Goal: Navigation & Orientation: Find specific page/section

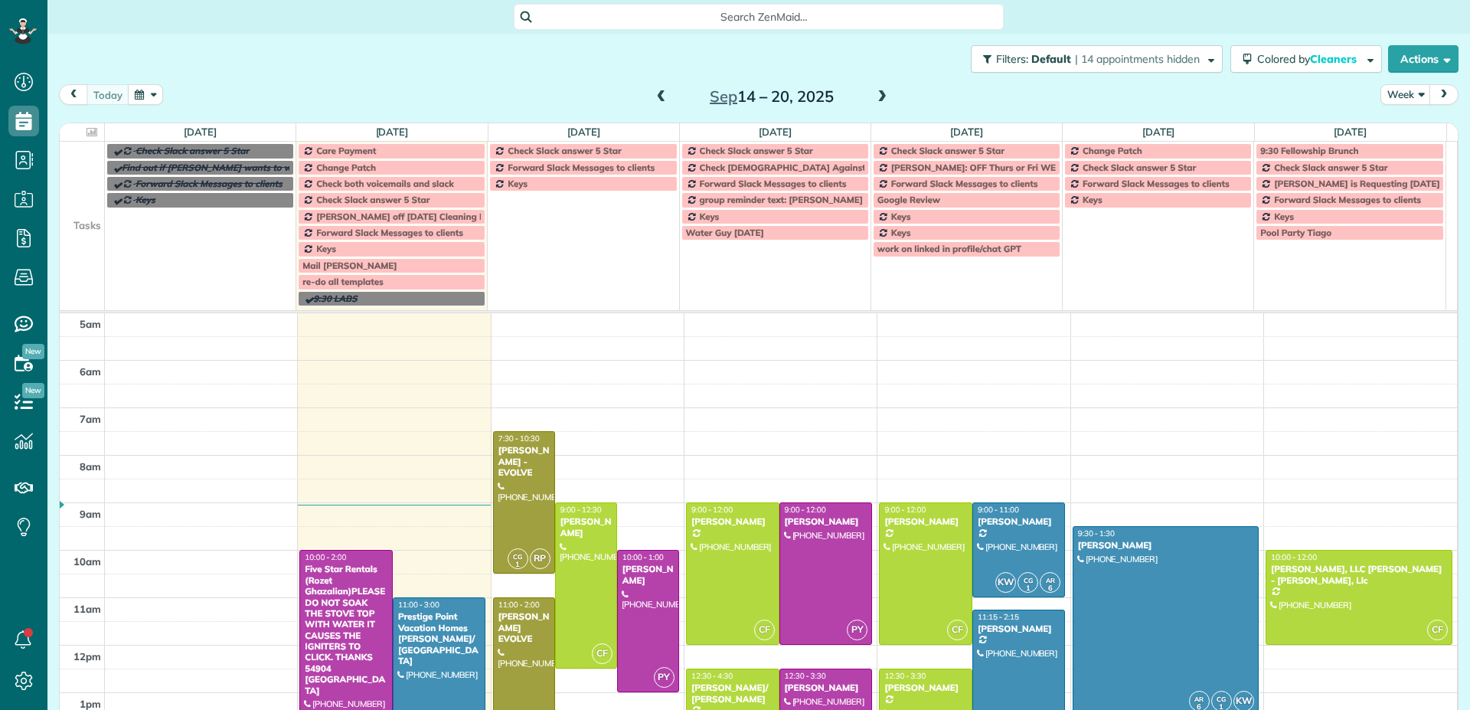
scroll to position [96, 0]
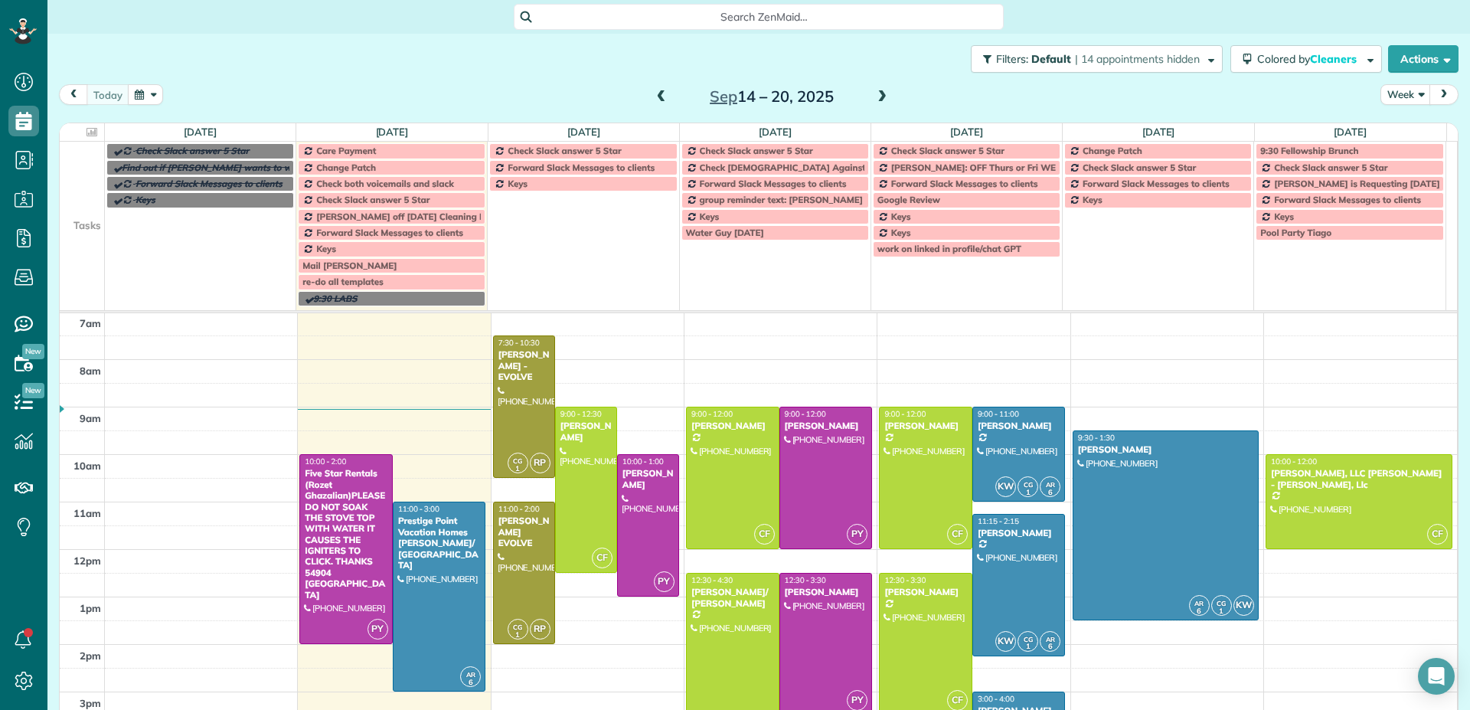
click at [876, 96] on span at bounding box center [881, 97] width 17 height 14
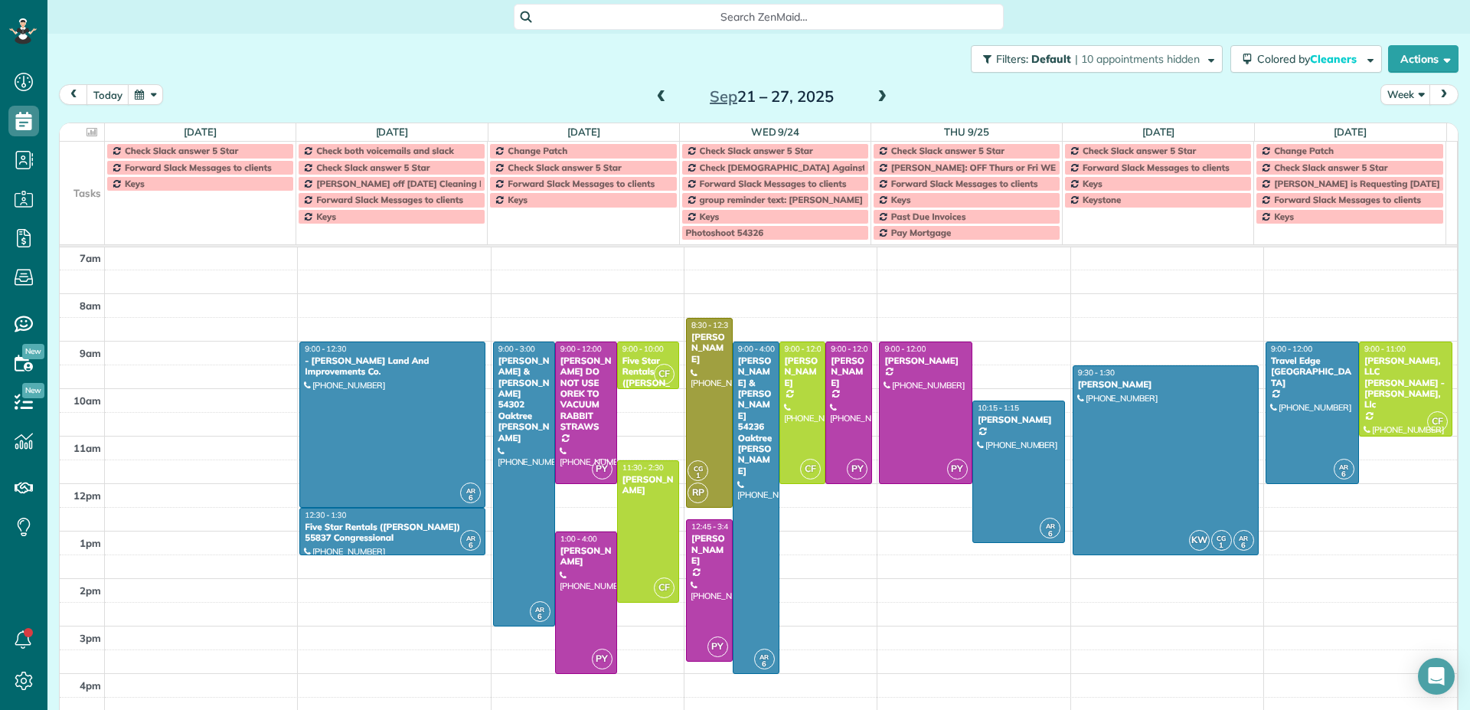
click at [876, 96] on span at bounding box center [881, 97] width 17 height 14
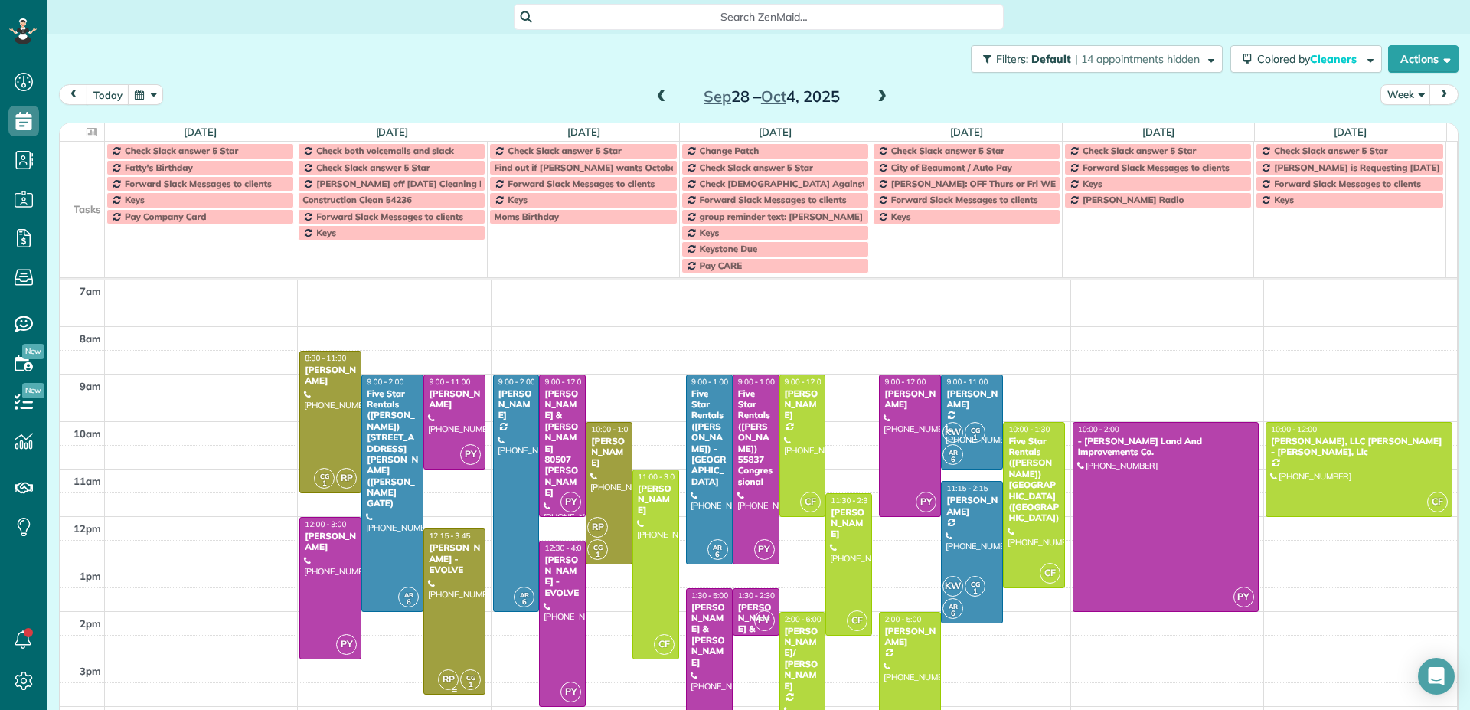
click at [462, 562] on div "[PERSON_NAME] - EVOLVE" at bounding box center [454, 558] width 53 height 33
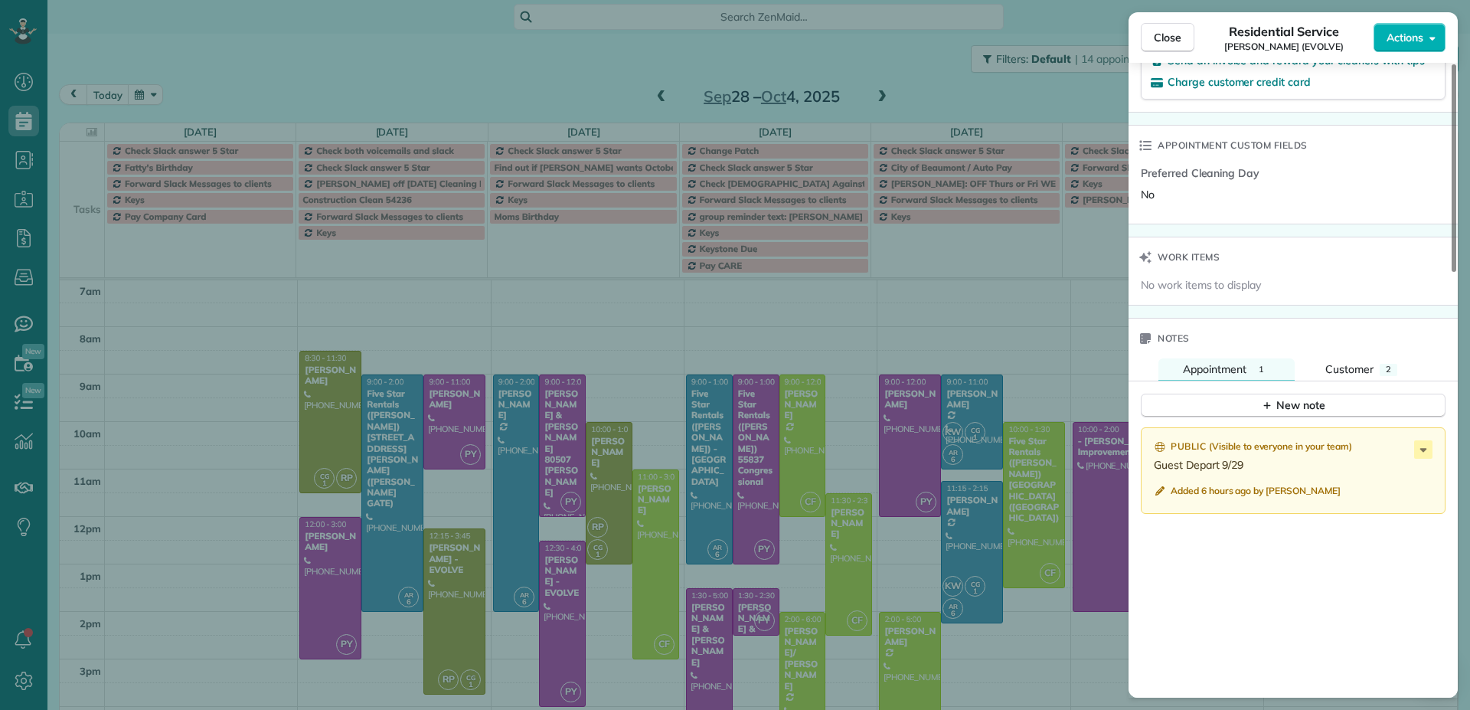
scroll to position [998, 0]
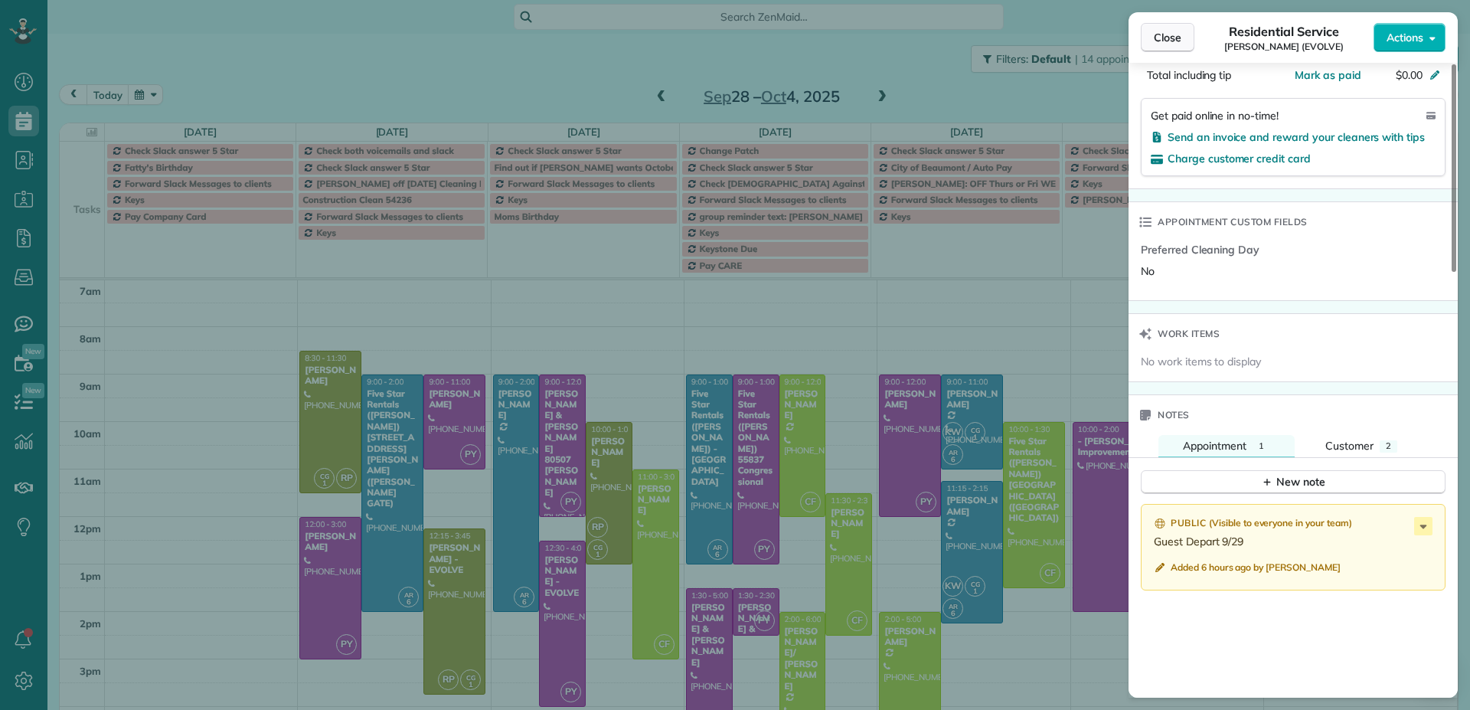
click at [1170, 40] on span "Close" at bounding box center [1167, 37] width 28 height 15
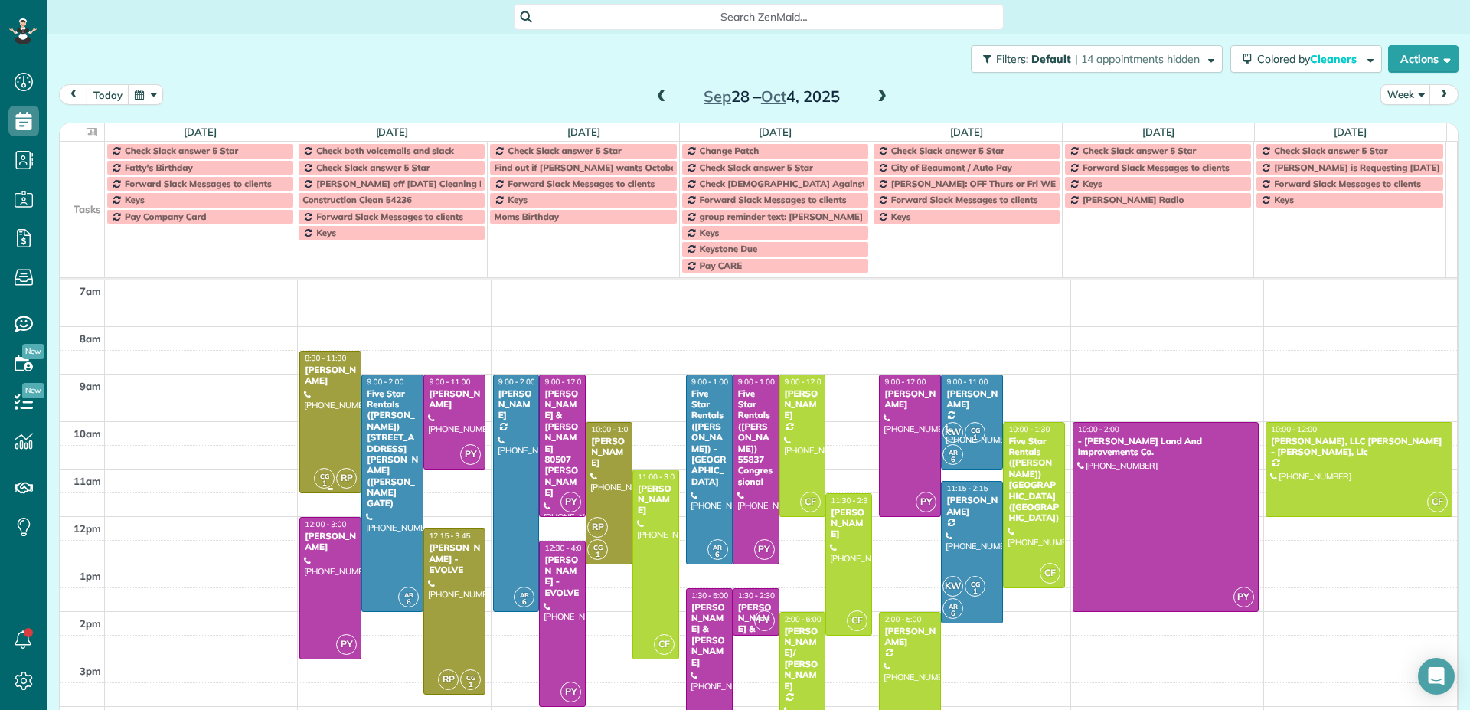
click at [330, 398] on div at bounding box center [330, 421] width 60 height 141
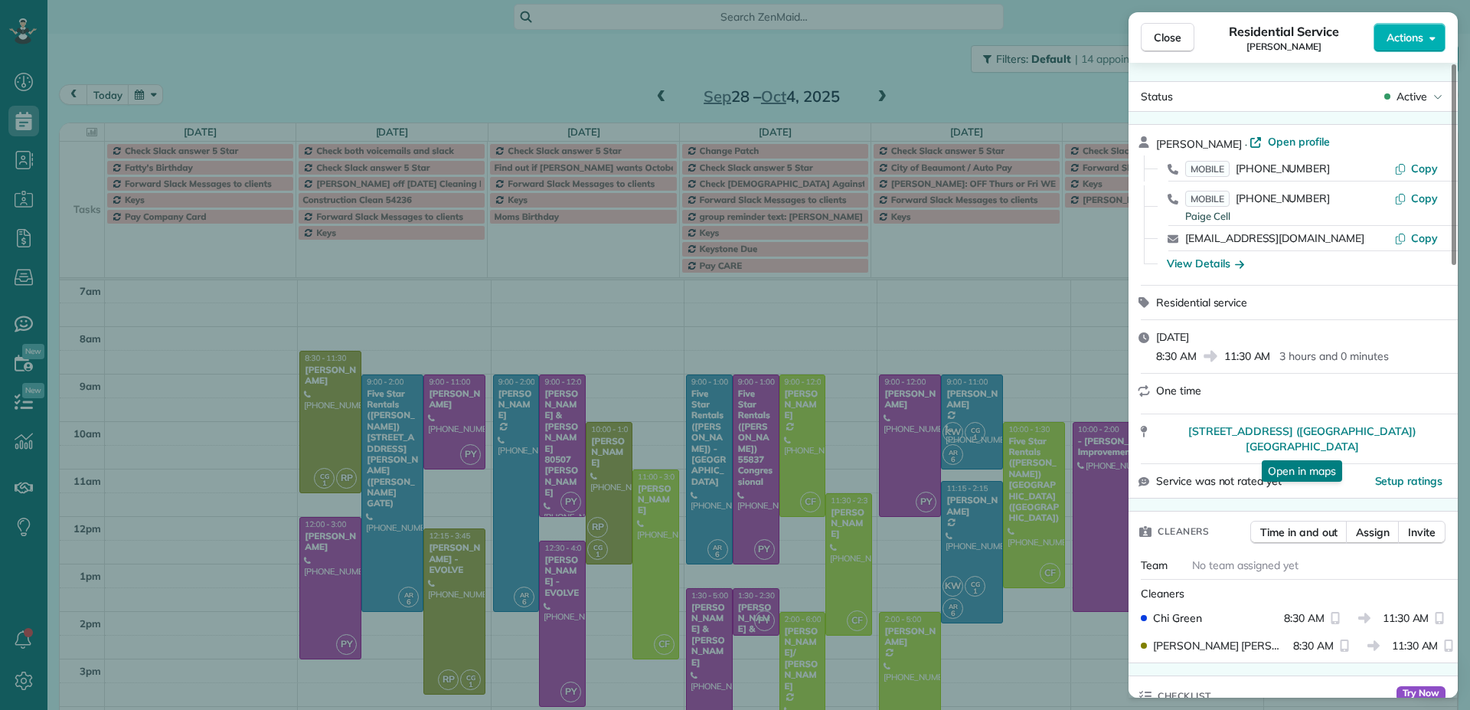
drag, startPoint x: 1166, startPoint y: 34, endPoint x: 1153, endPoint y: 126, distance: 92.8
click at [1167, 35] on span "Close" at bounding box center [1167, 37] width 28 height 15
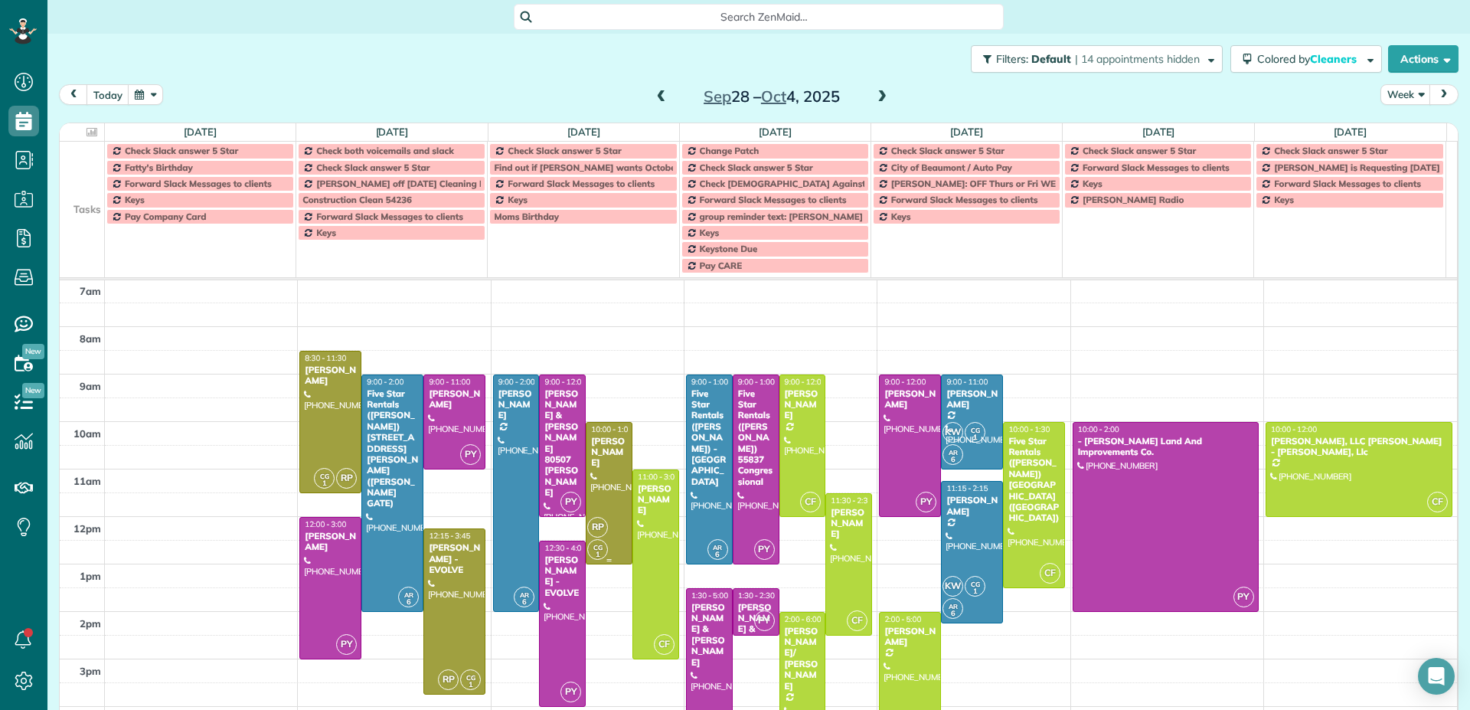
click at [611, 493] on div at bounding box center [608, 493] width 45 height 141
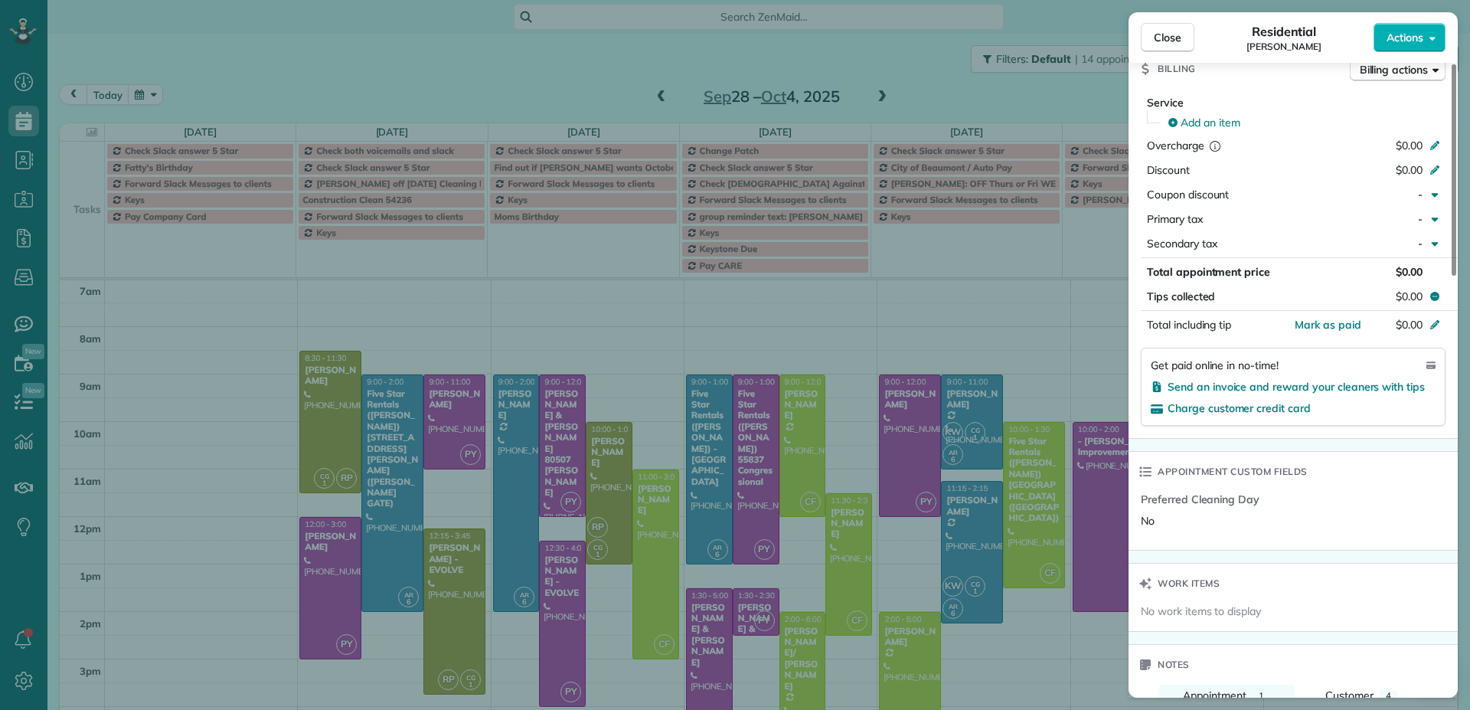
scroll to position [723, 0]
click at [1176, 41] on span "Close" at bounding box center [1167, 37] width 28 height 15
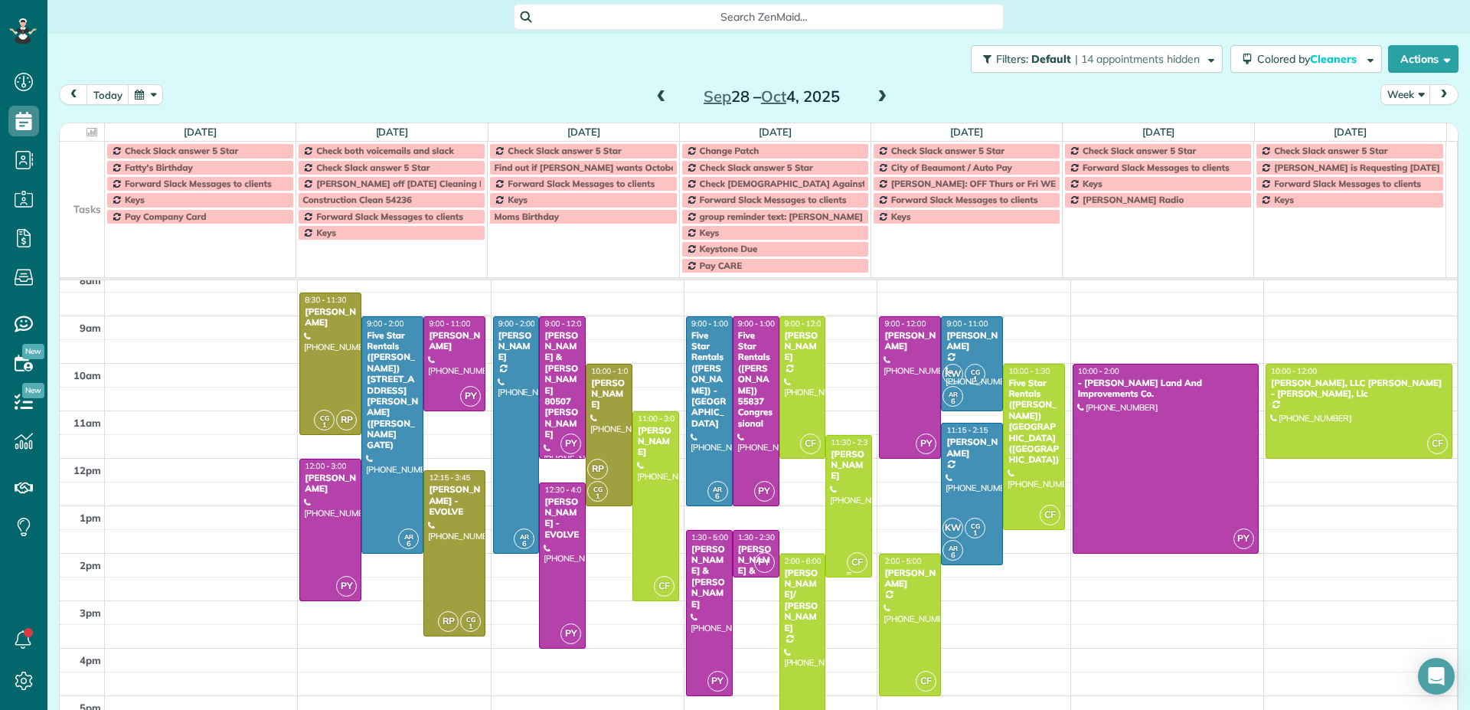
scroll to position [96, 0]
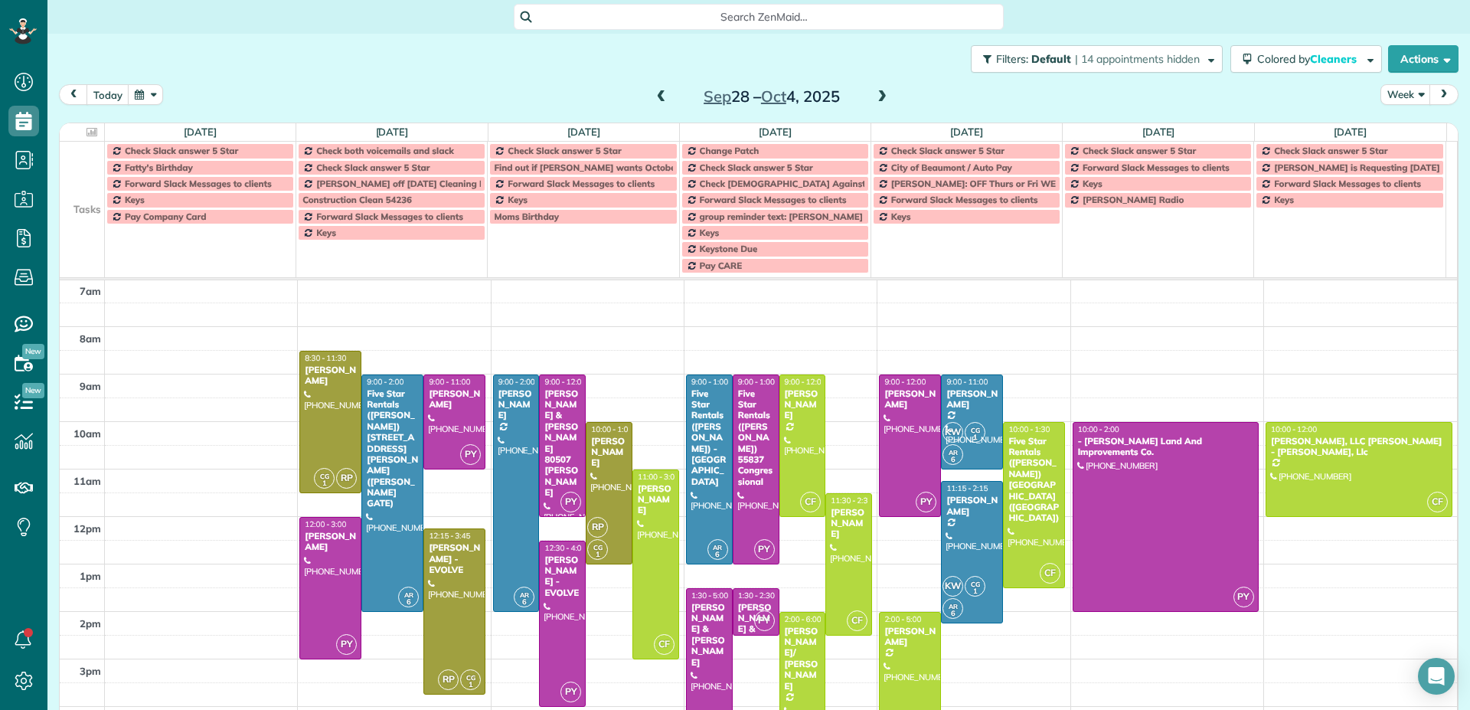
click at [878, 94] on span at bounding box center [881, 97] width 17 height 14
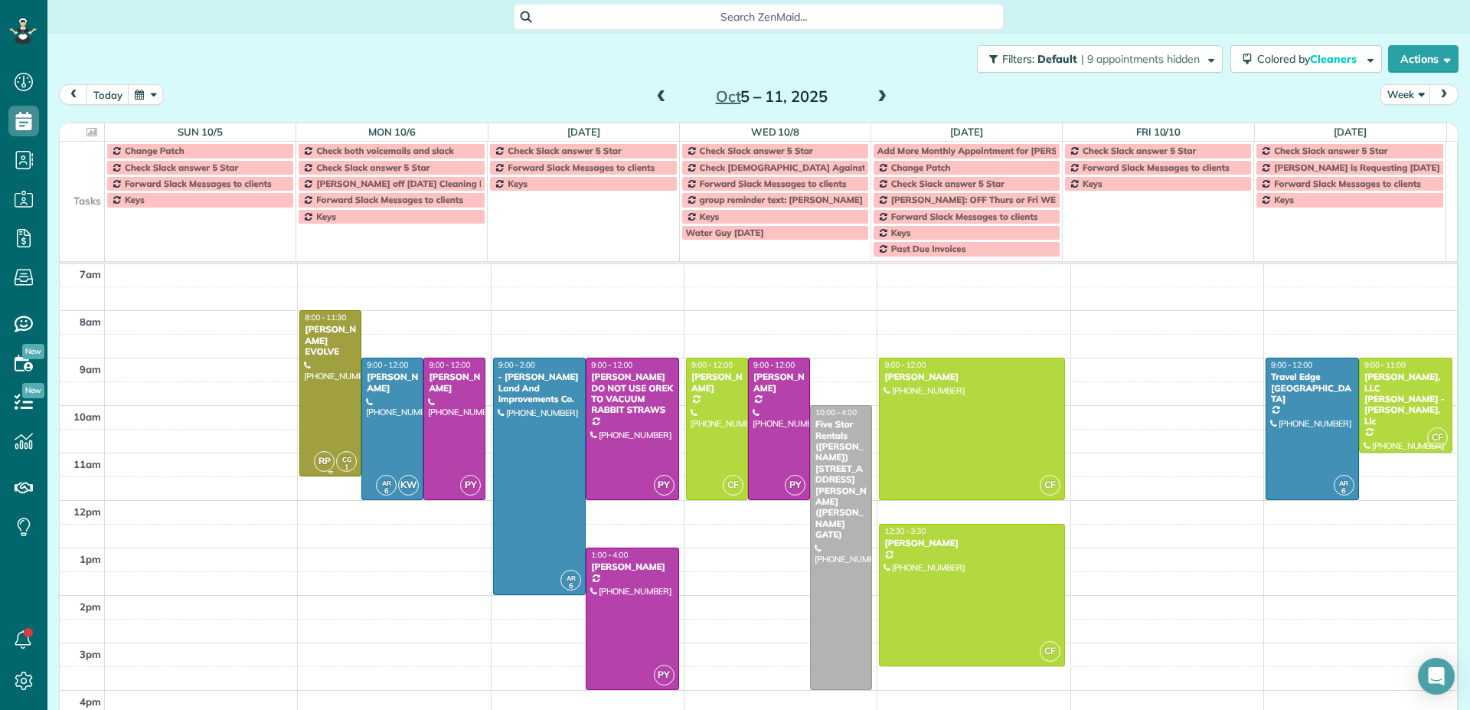
click at [336, 387] on div at bounding box center [330, 393] width 60 height 165
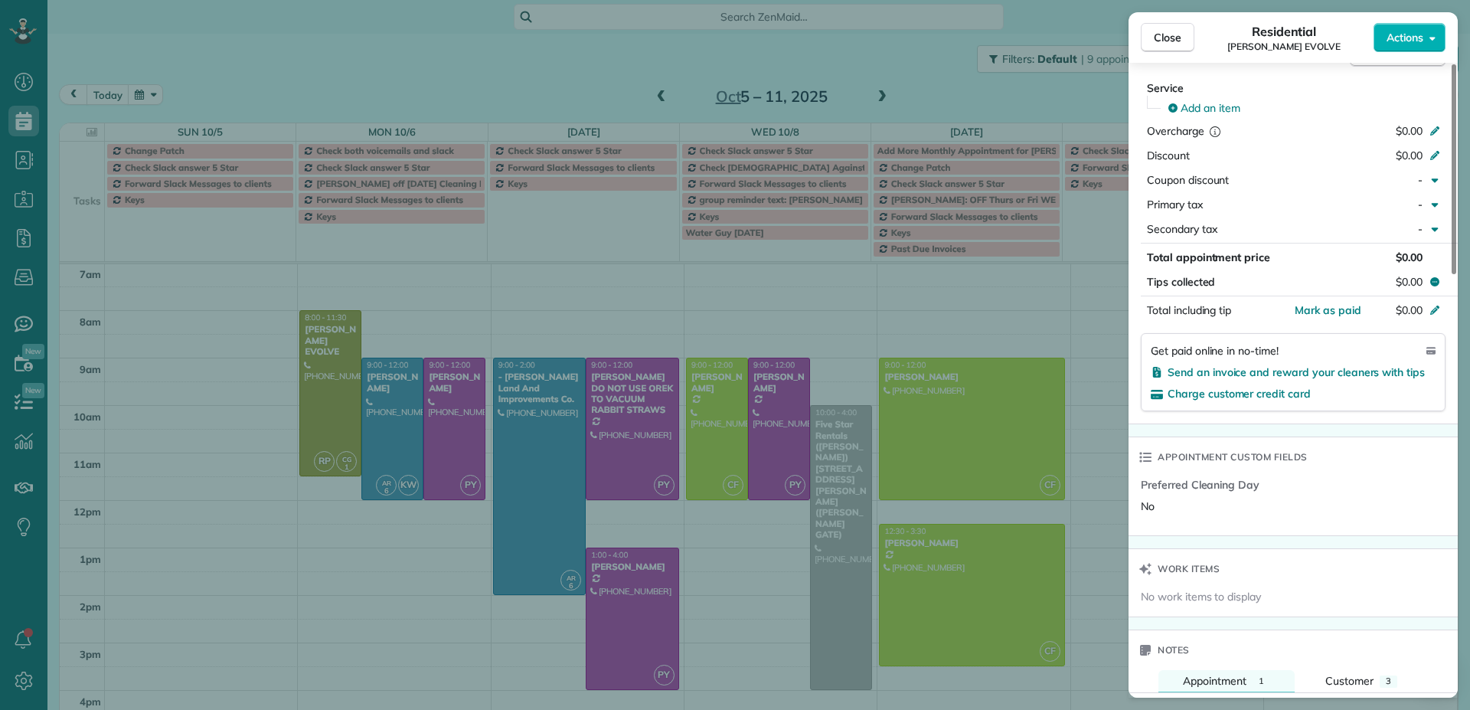
scroll to position [612, 0]
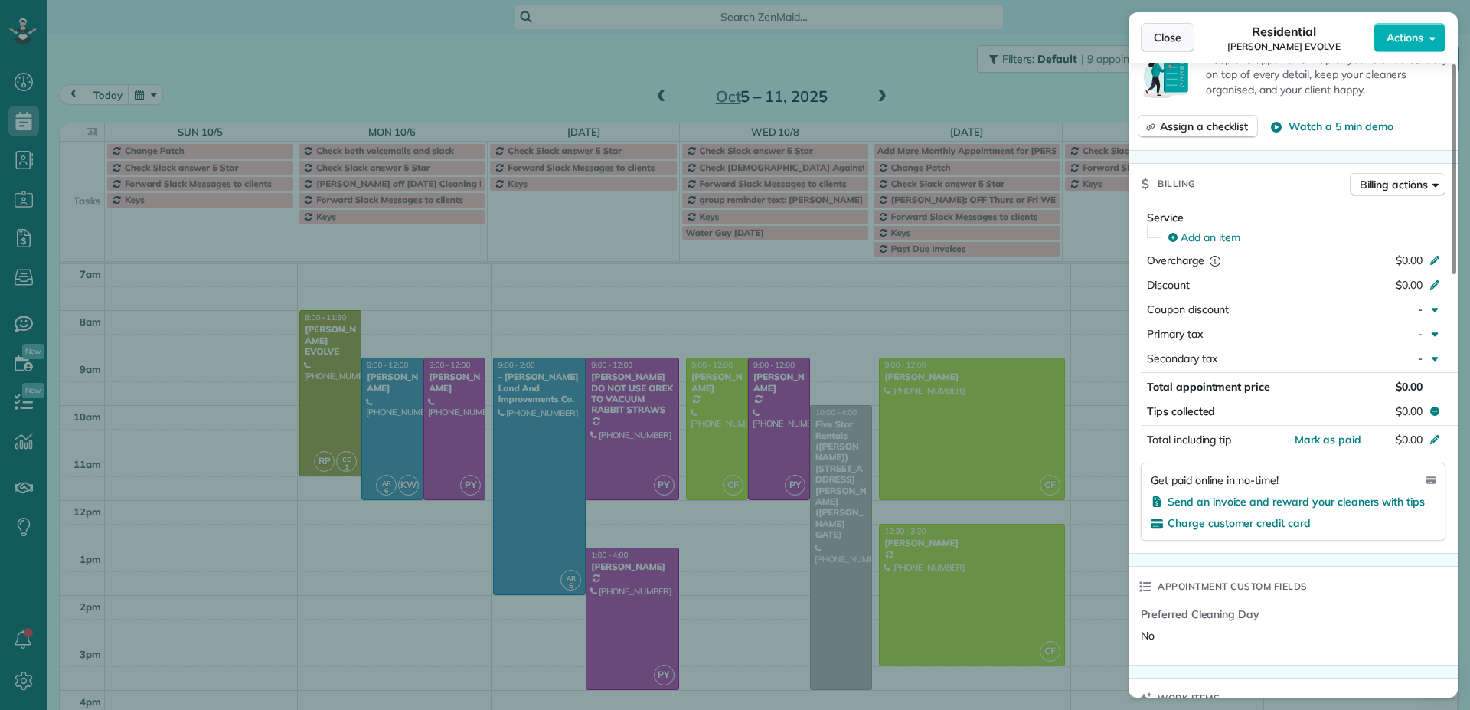
click at [1178, 38] on span "Close" at bounding box center [1167, 37] width 28 height 15
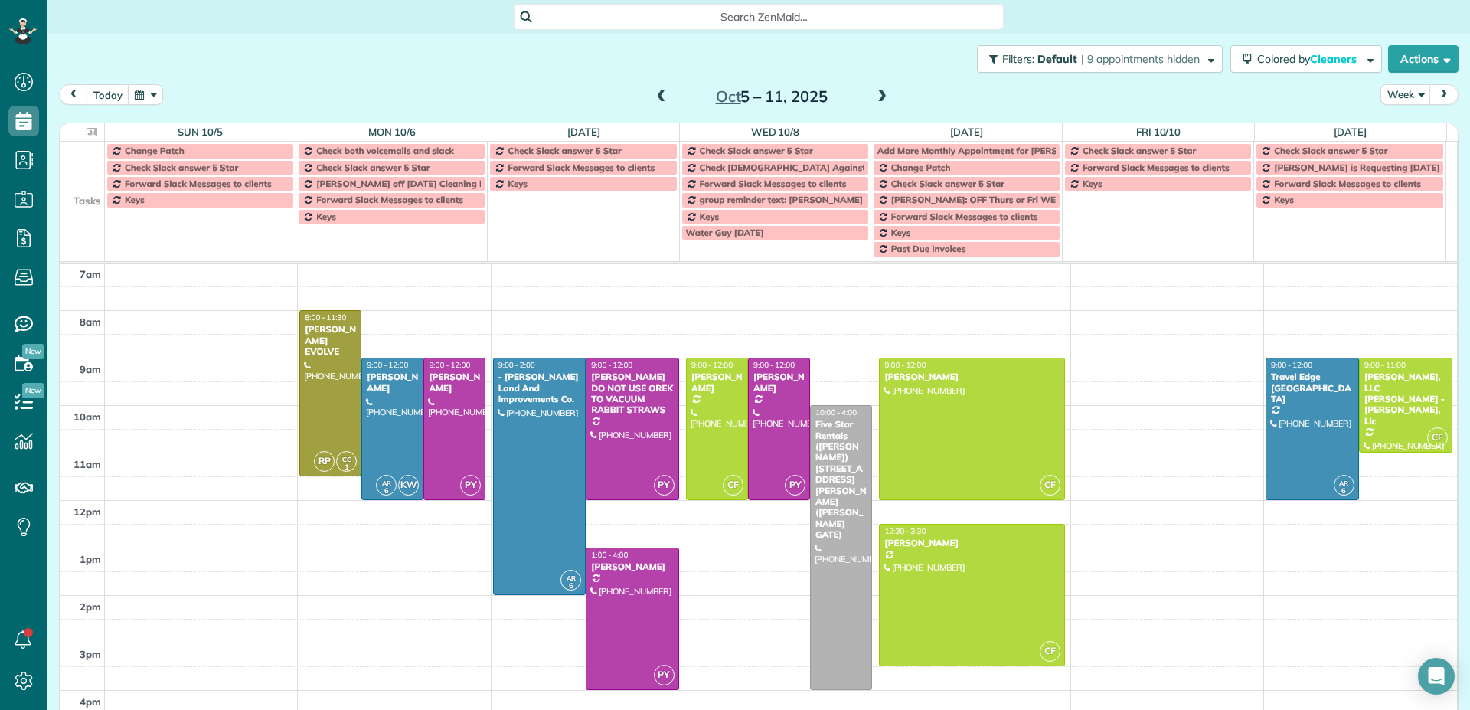
click at [876, 97] on span at bounding box center [881, 97] width 17 height 14
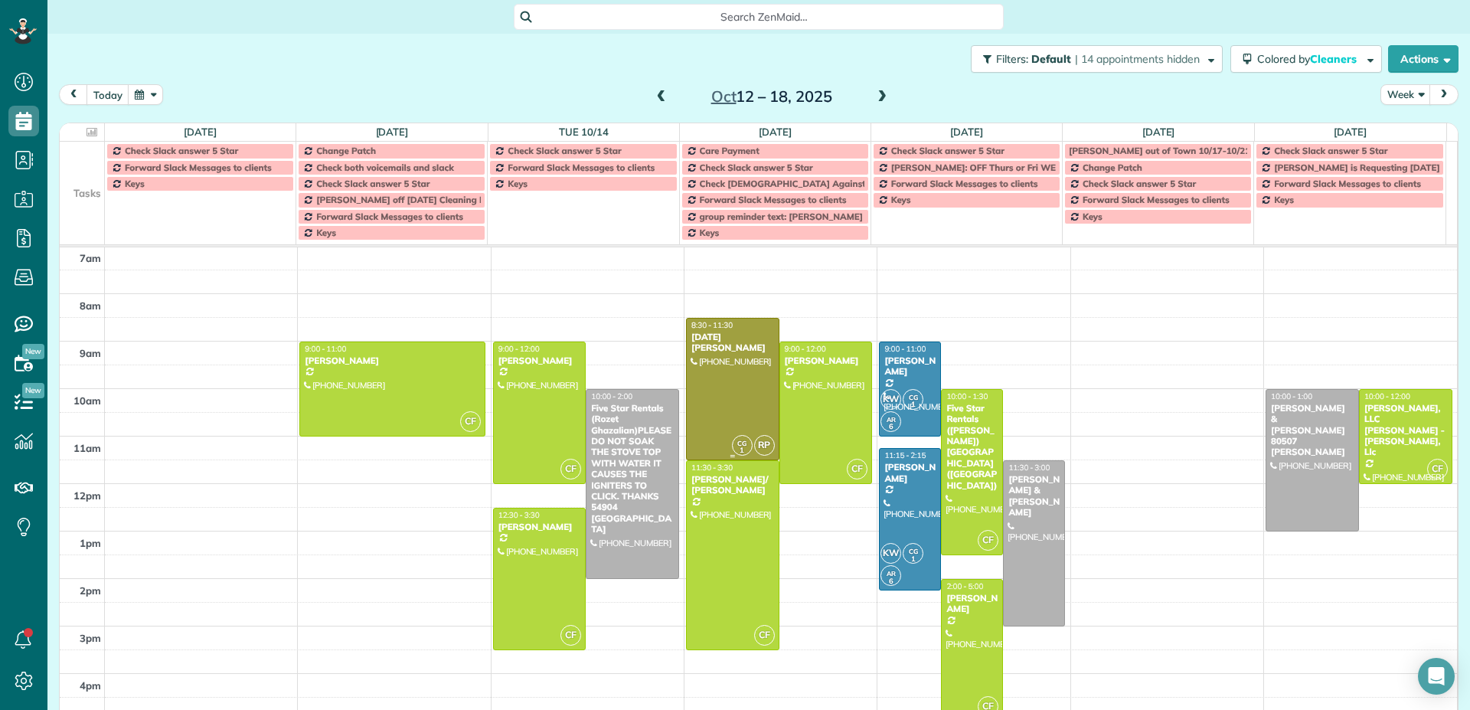
click at [719, 396] on div at bounding box center [733, 388] width 92 height 141
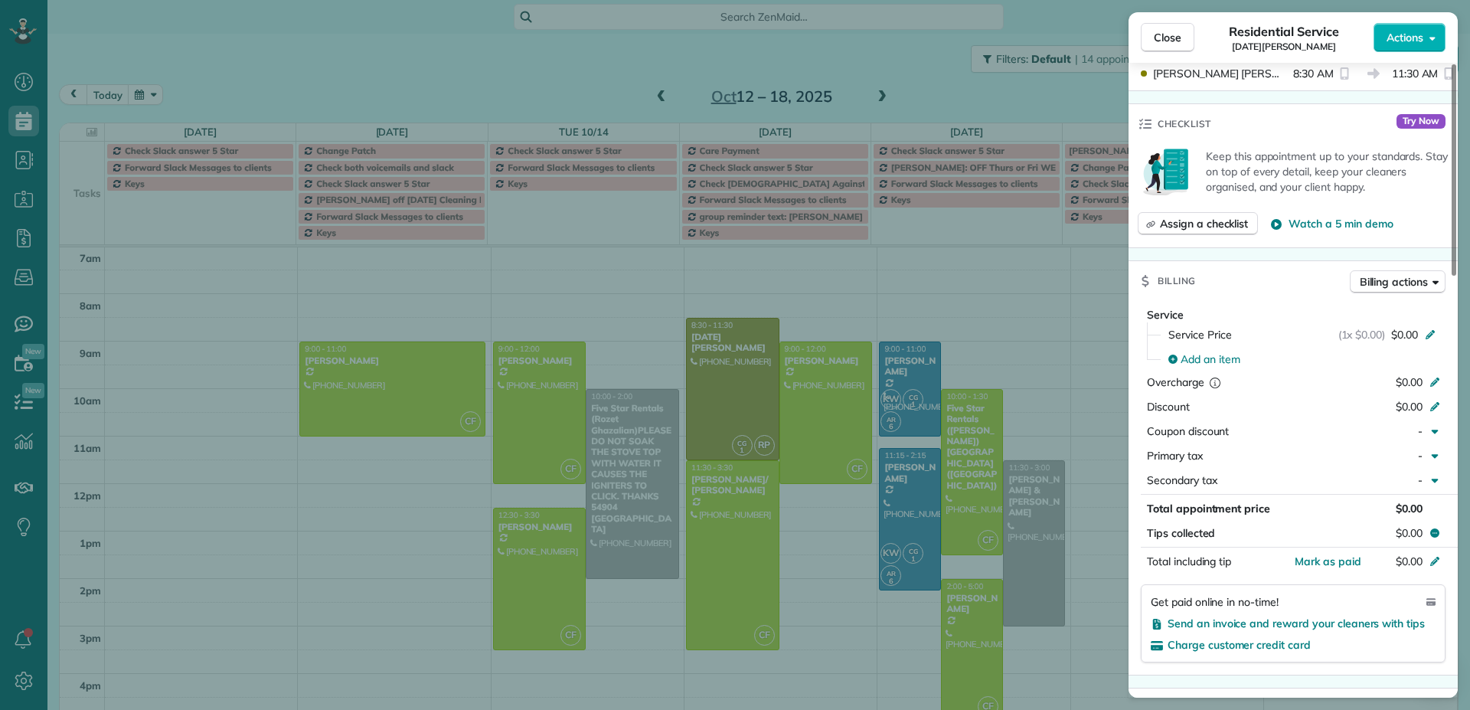
scroll to position [342, 0]
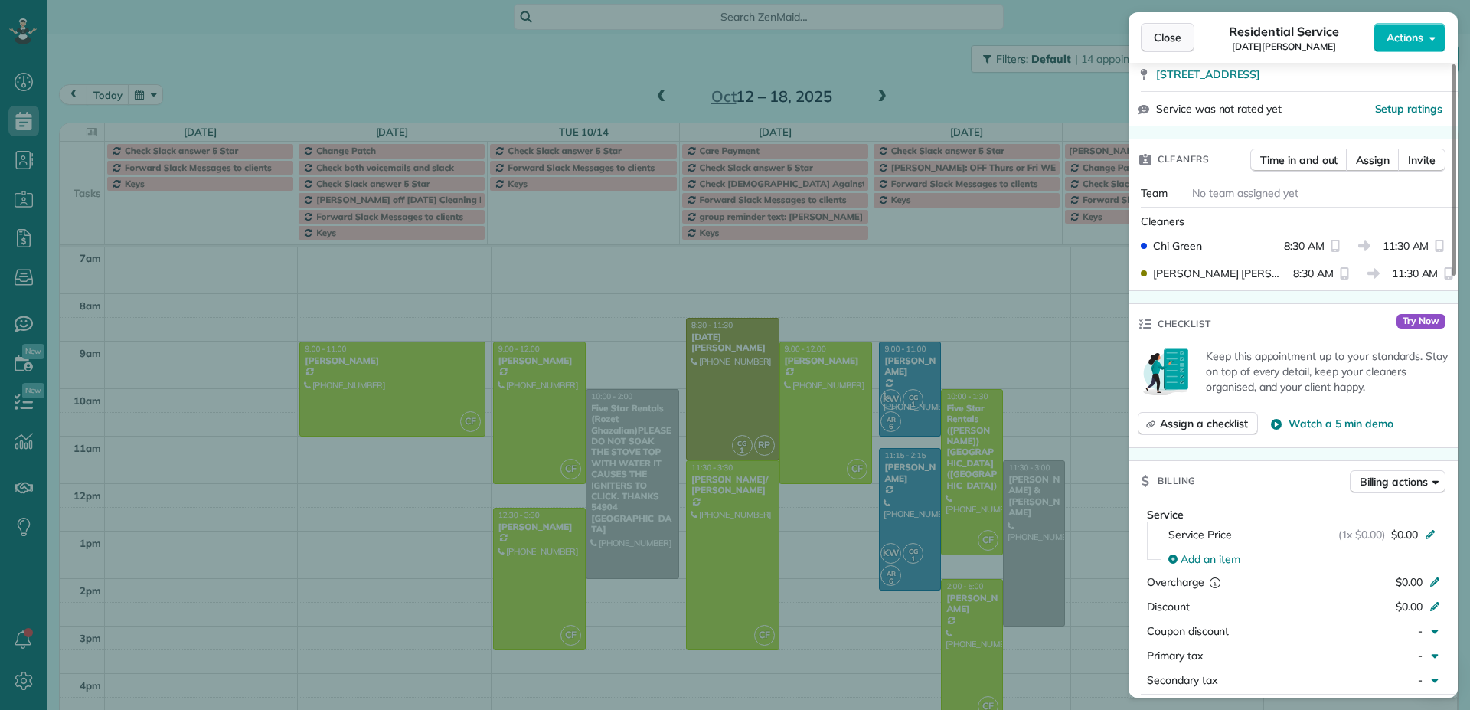
click at [1169, 39] on span "Close" at bounding box center [1167, 37] width 28 height 15
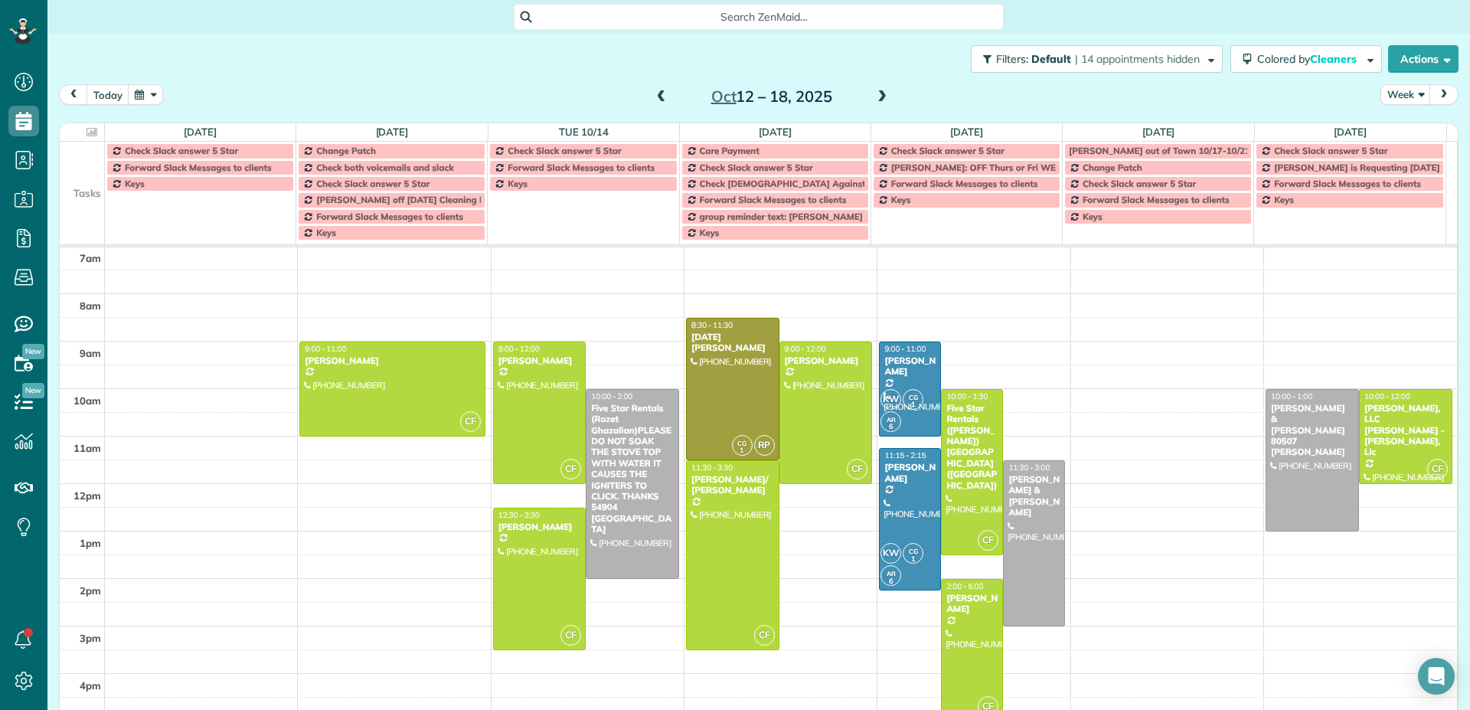
click at [876, 96] on span at bounding box center [881, 97] width 17 height 14
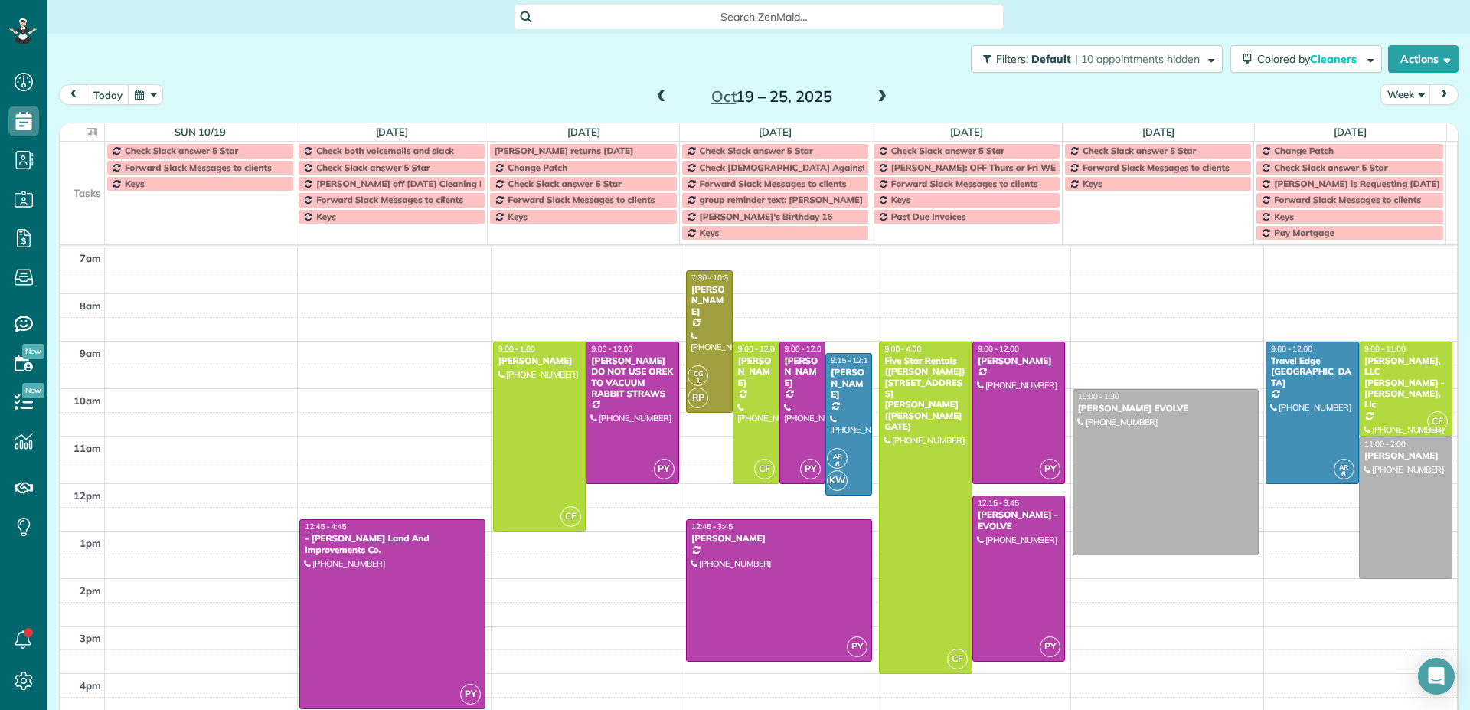
click at [876, 96] on span at bounding box center [881, 97] width 17 height 14
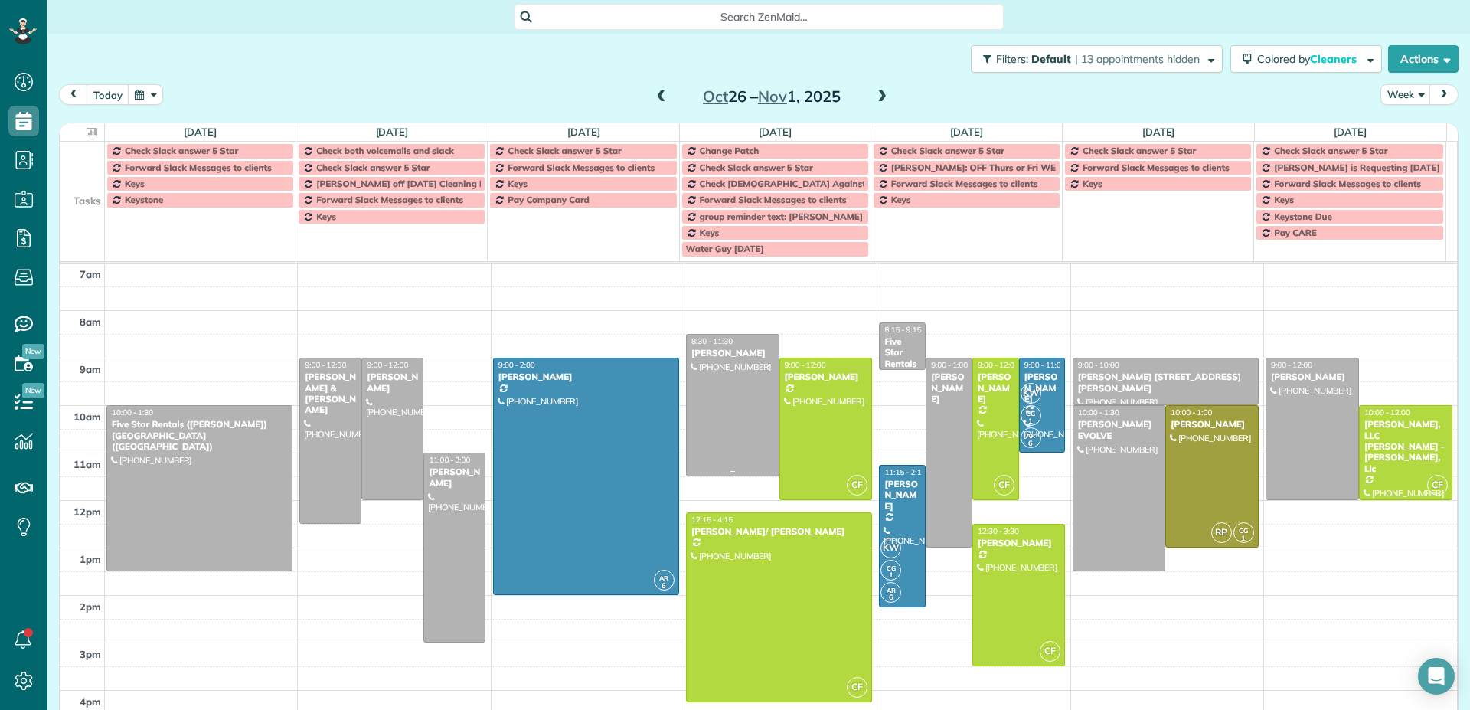
click at [736, 434] on div at bounding box center [733, 404] width 92 height 141
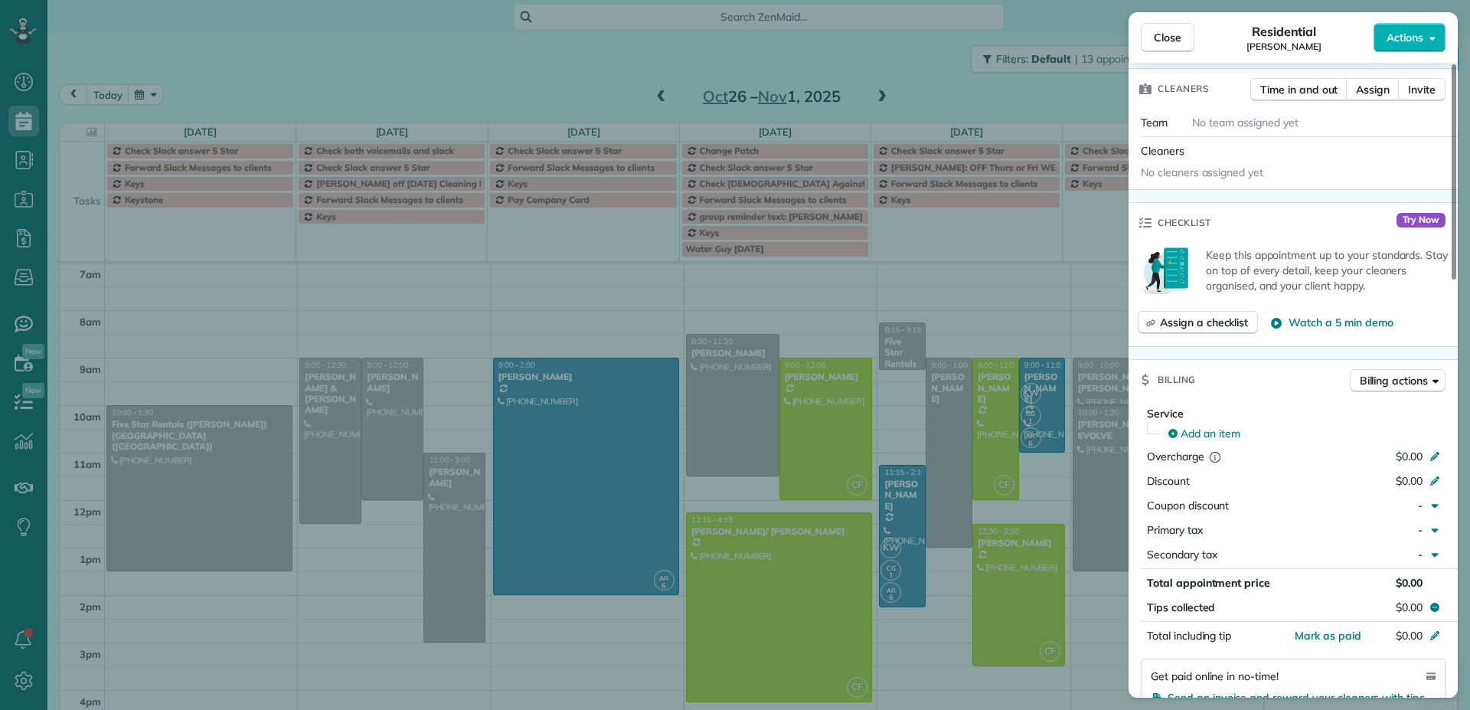
scroll to position [306, 0]
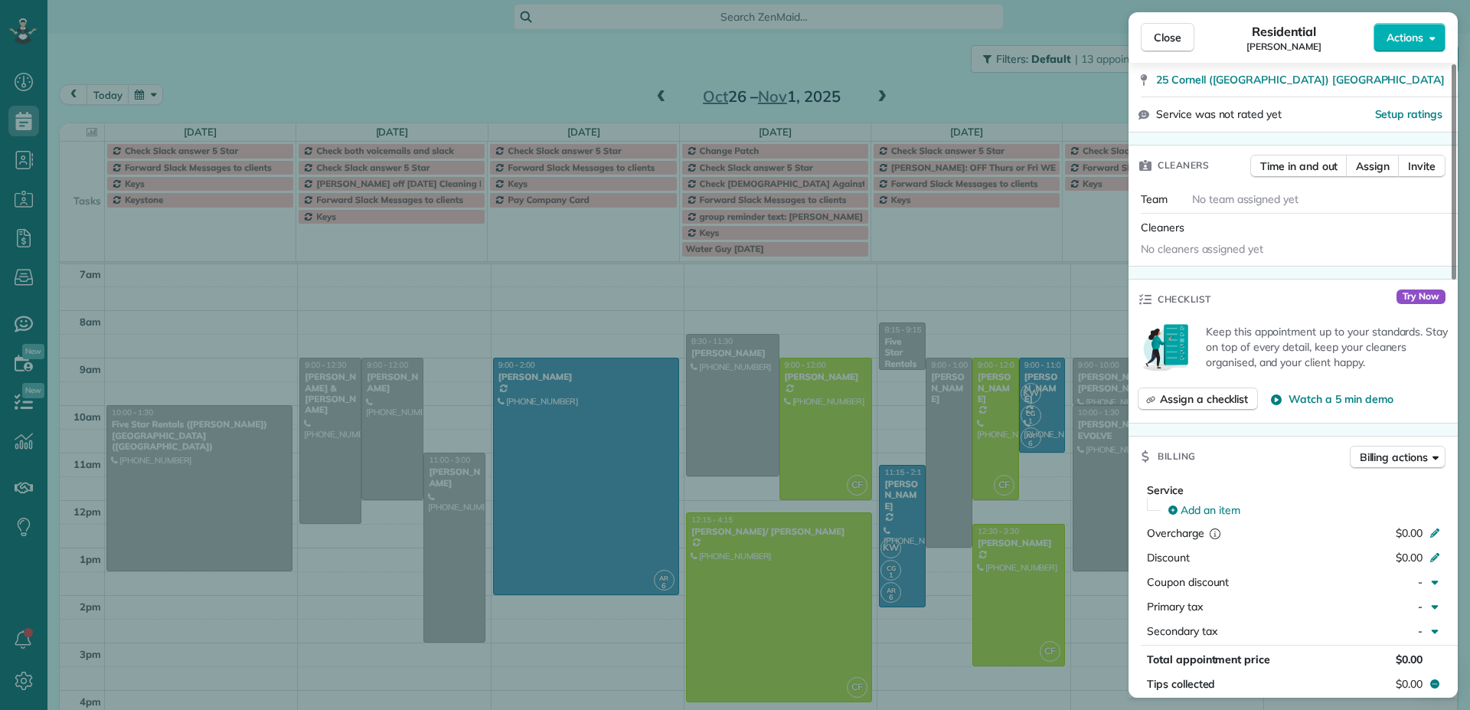
click at [385, 407] on div "Close Residential Candi Newton Actions Status Active Candi Newton · Open profil…" at bounding box center [735, 355] width 1470 height 710
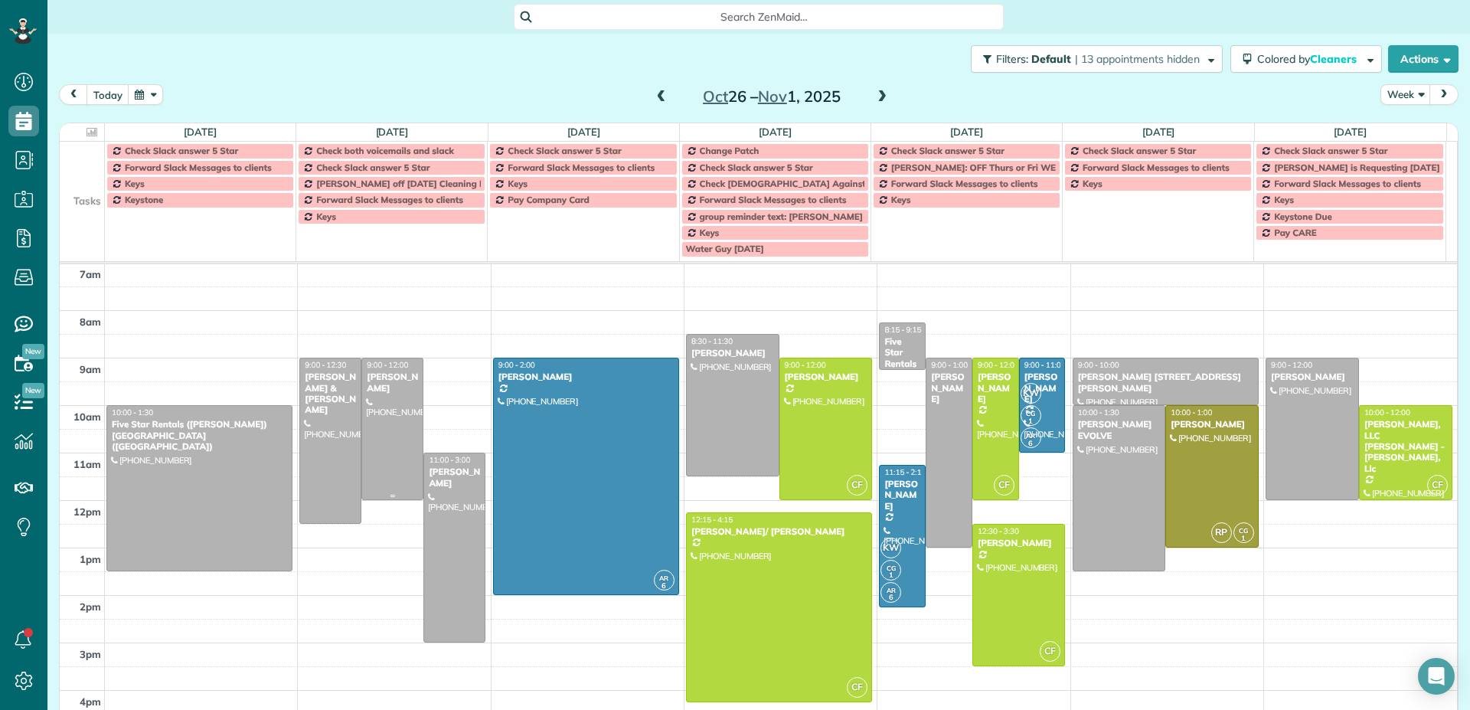
click at [387, 404] on div at bounding box center [392, 428] width 60 height 141
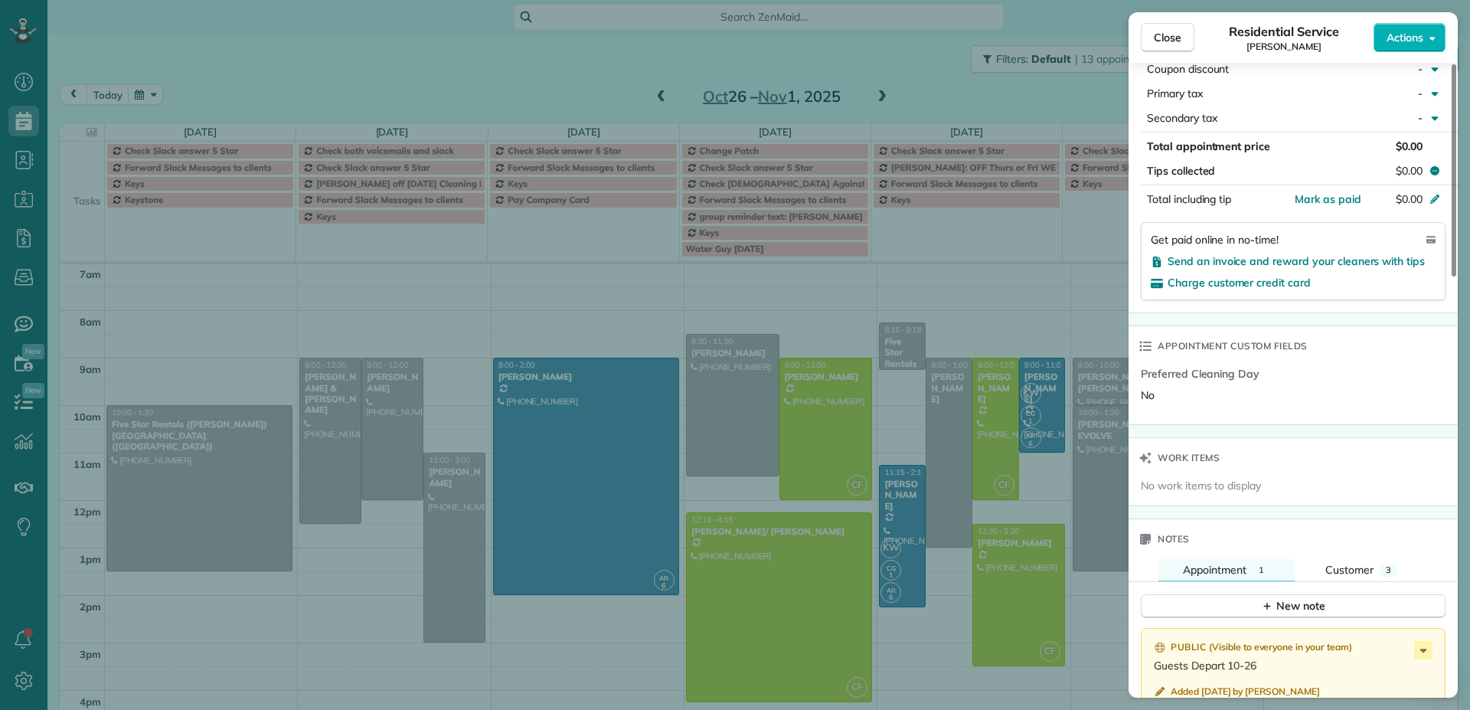
scroll to position [921, 0]
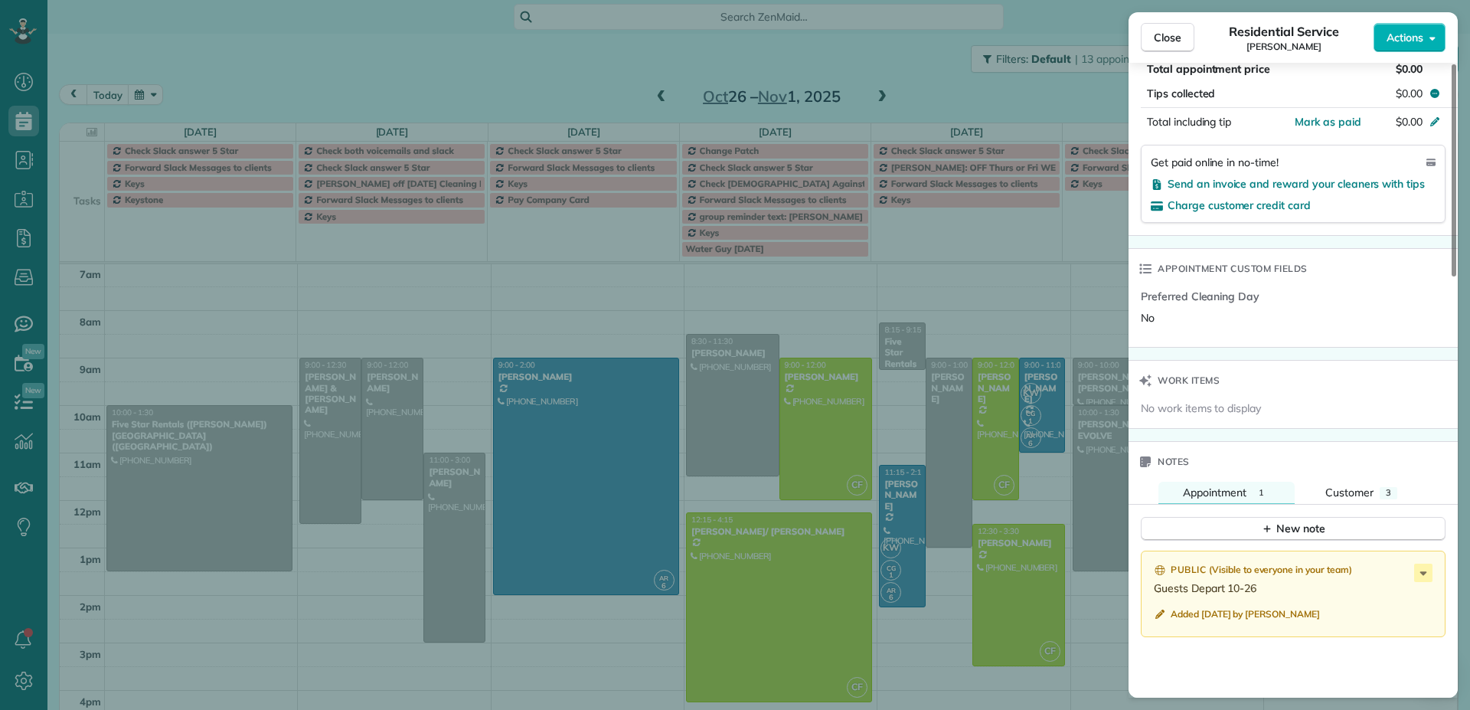
click at [328, 407] on div "Close Residential Service Mandy Gomez Actions Status Active Mandy Gomez · Open …" at bounding box center [735, 355] width 1470 height 710
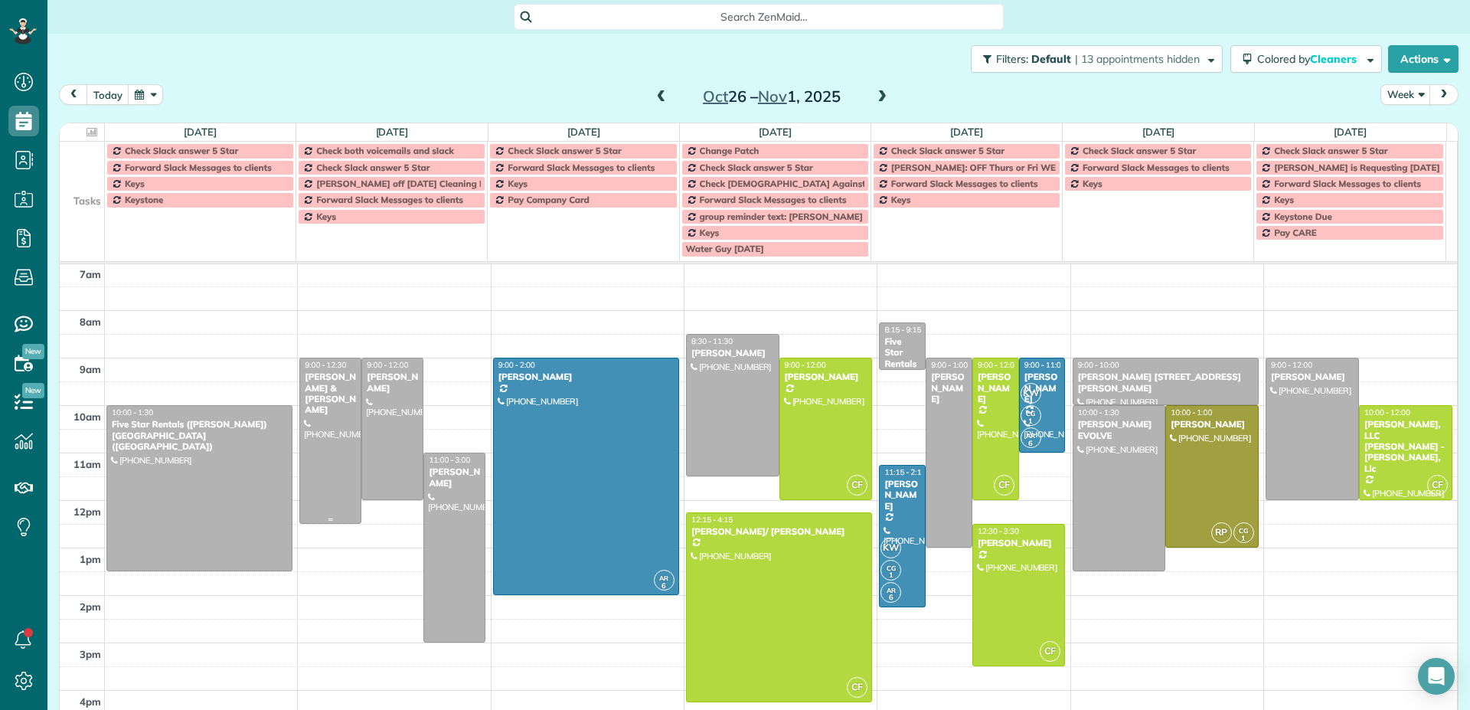
click at [328, 406] on div at bounding box center [330, 440] width 60 height 165
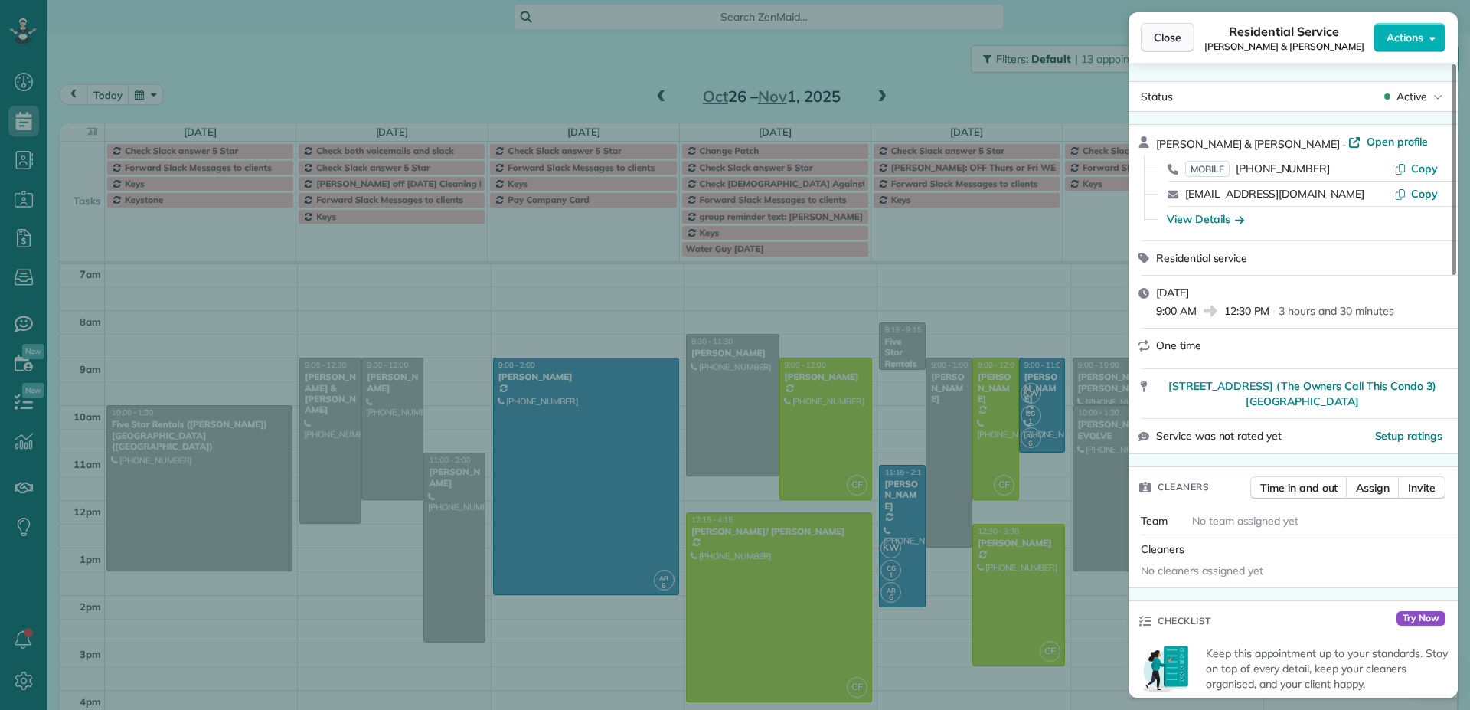
click at [1182, 34] on button "Close" at bounding box center [1167, 37] width 54 height 29
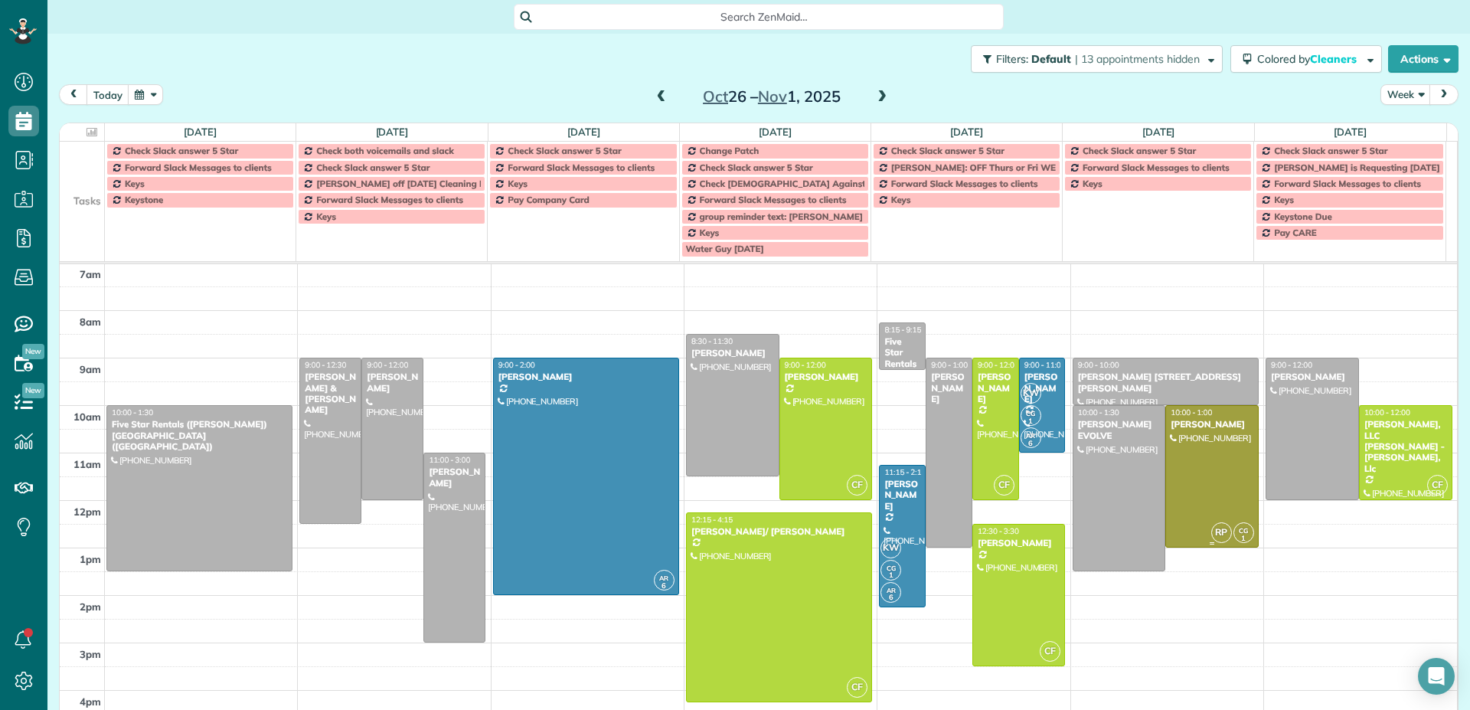
click at [1176, 458] on div at bounding box center [1212, 476] width 92 height 141
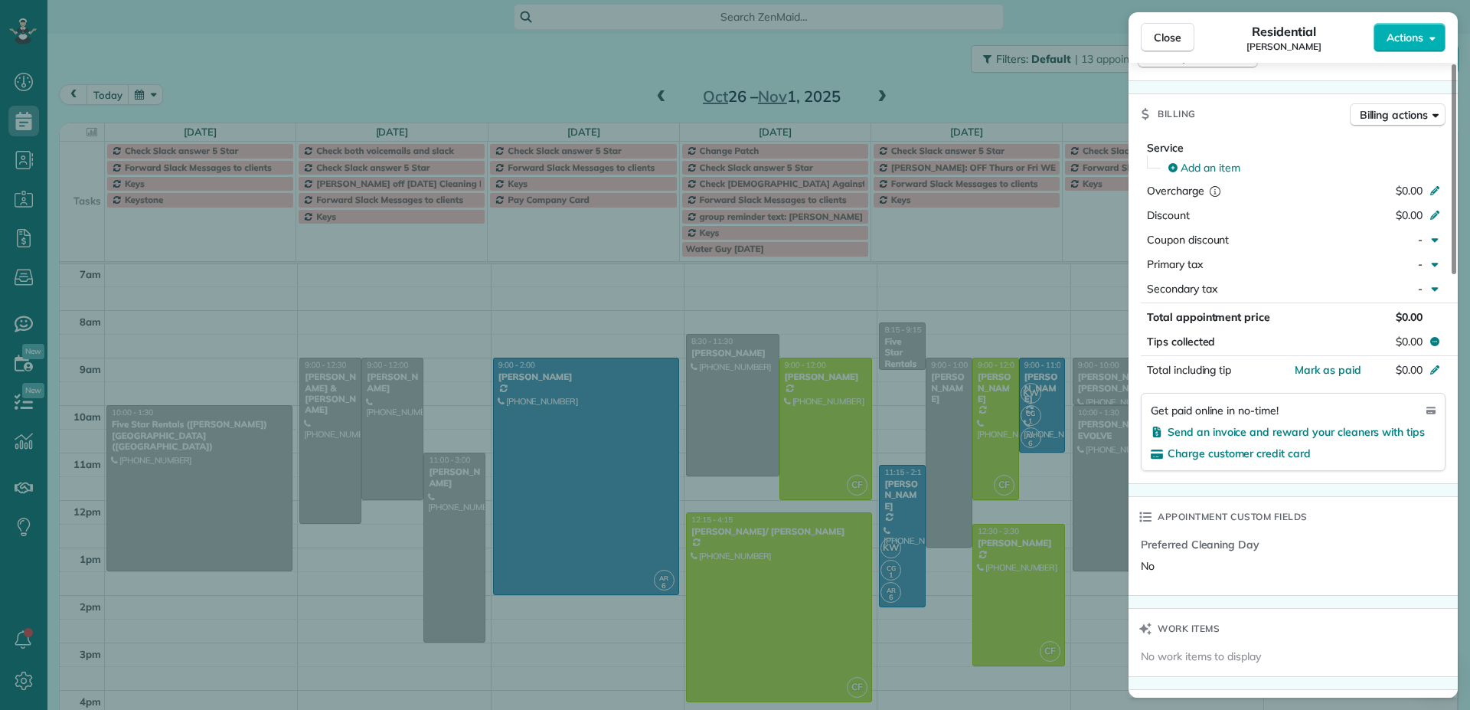
scroll to position [625, 0]
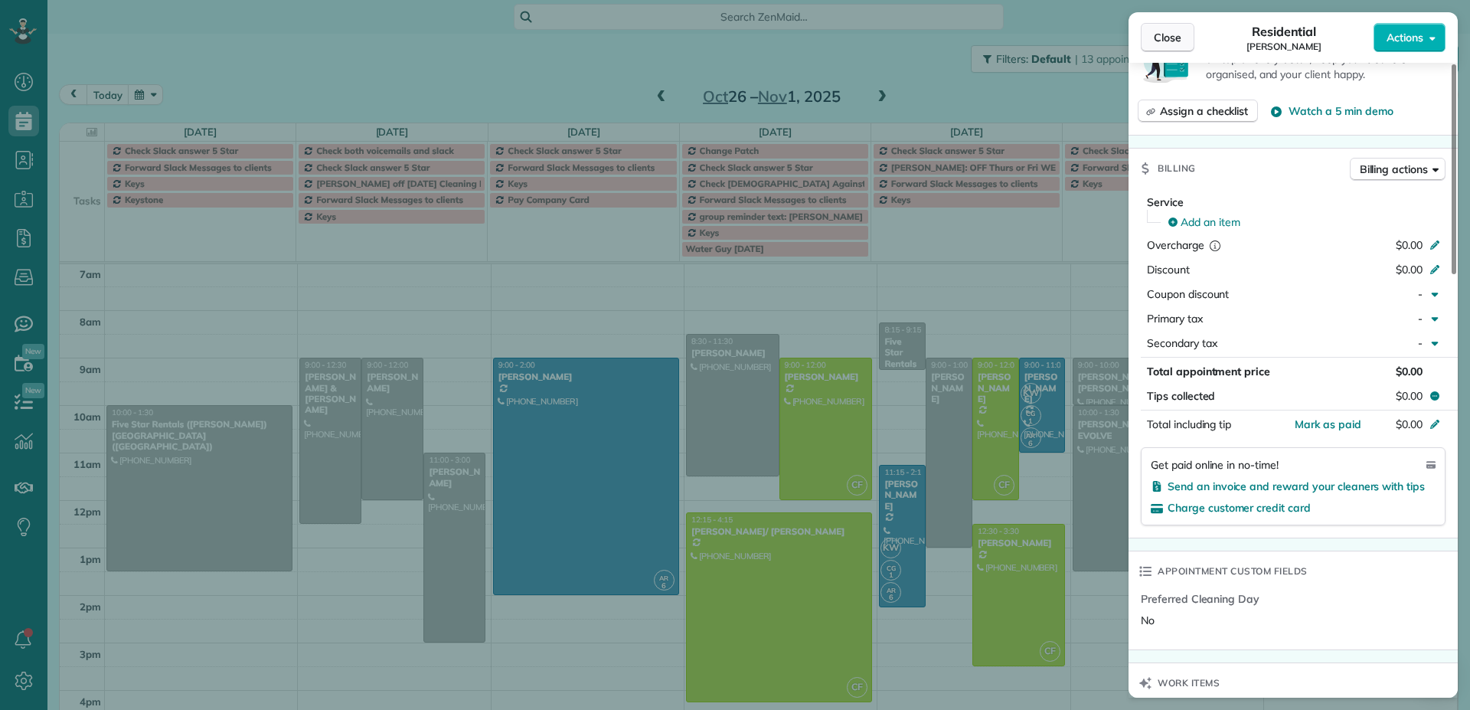
click at [1172, 40] on span "Close" at bounding box center [1167, 37] width 28 height 15
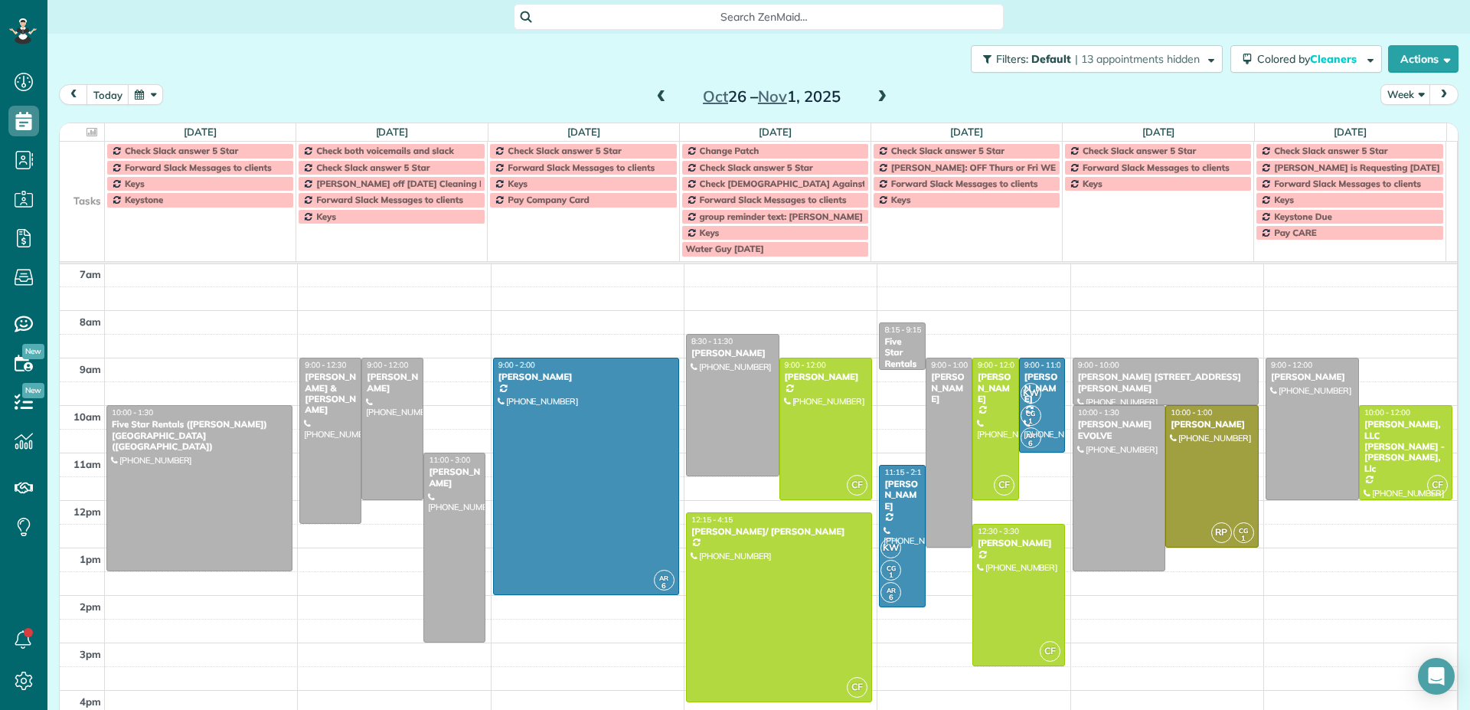
click at [878, 95] on span at bounding box center [881, 97] width 17 height 14
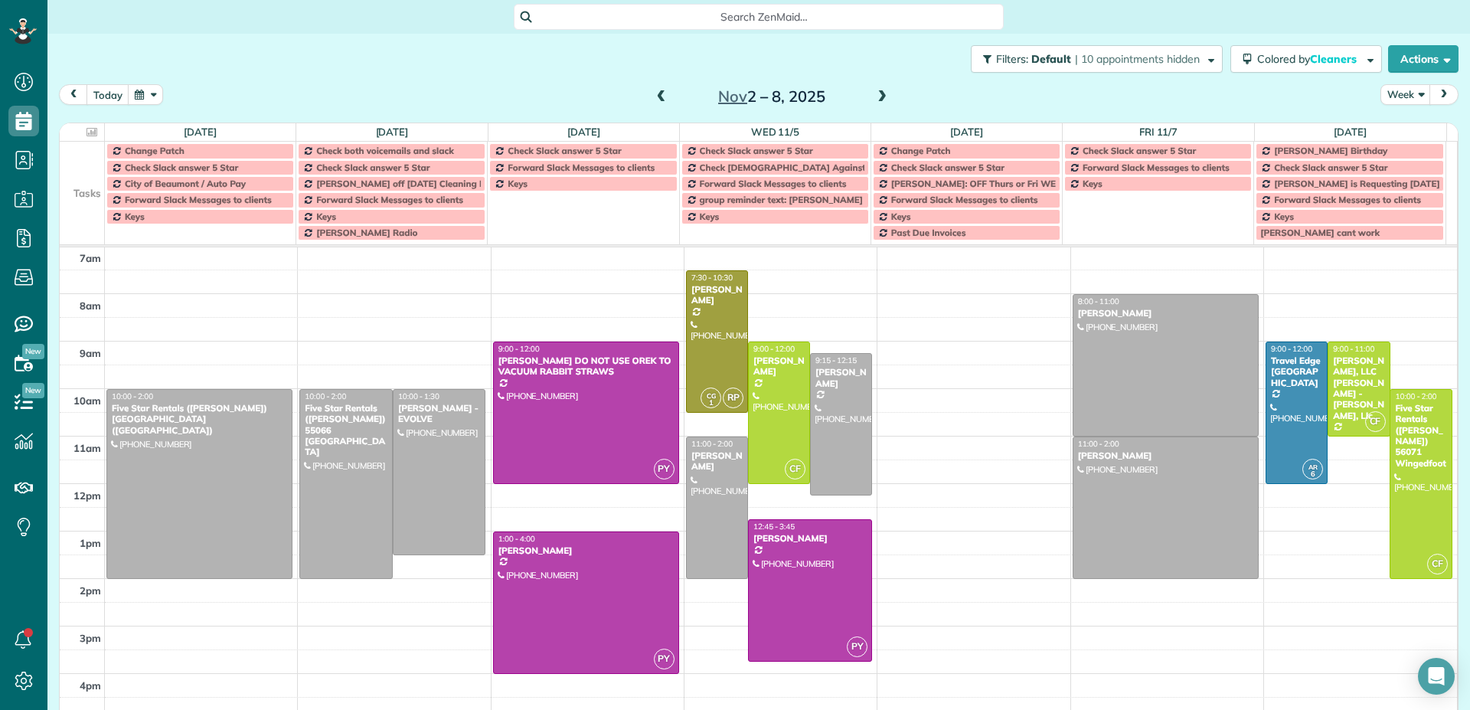
click at [879, 95] on span at bounding box center [881, 97] width 17 height 14
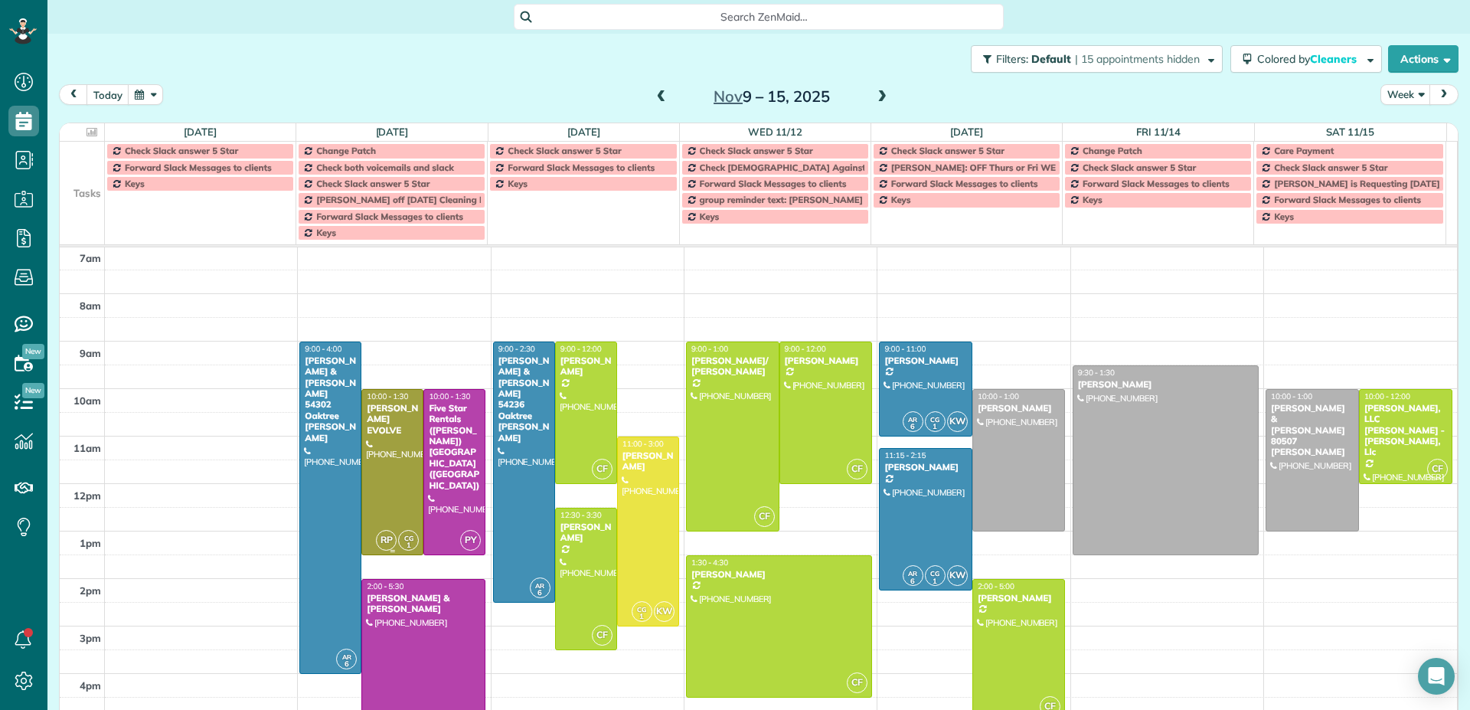
click at [393, 458] on div at bounding box center [392, 472] width 60 height 165
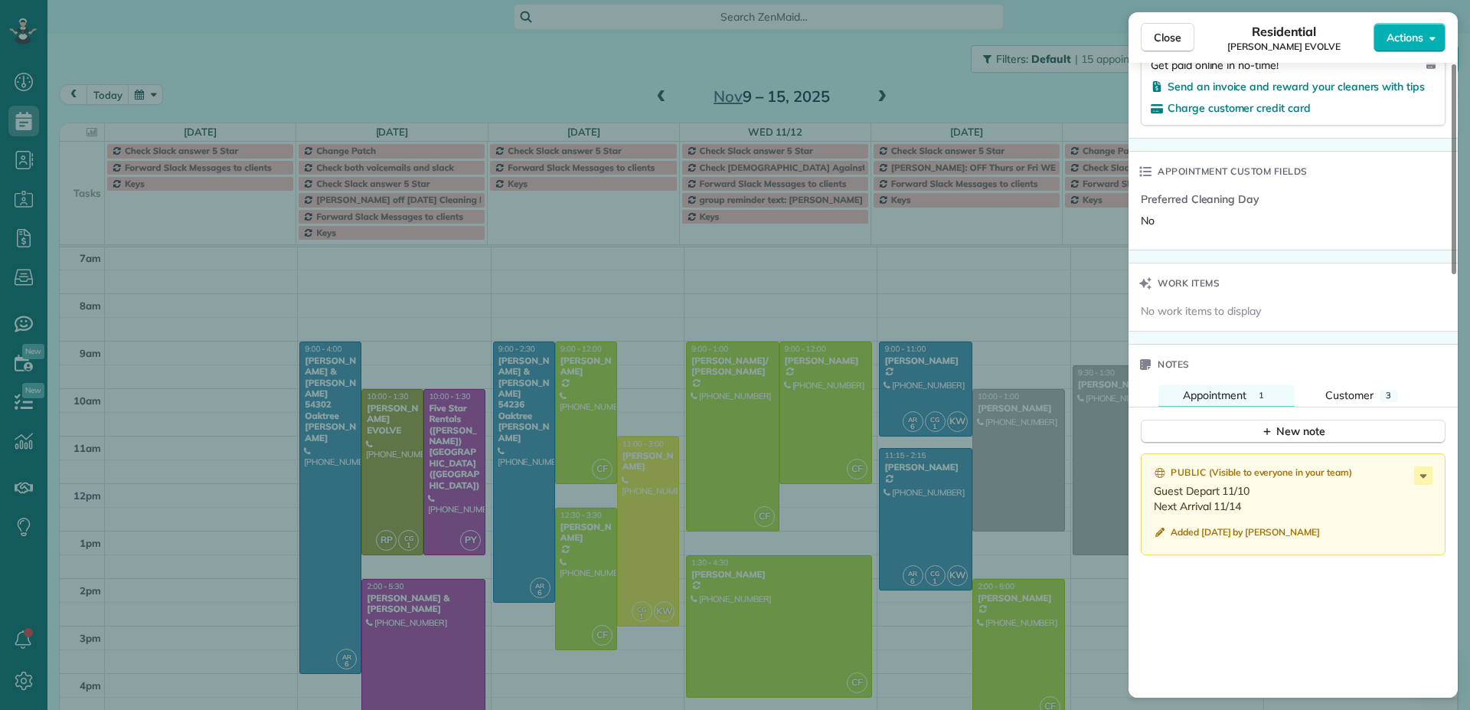
scroll to position [1003, 0]
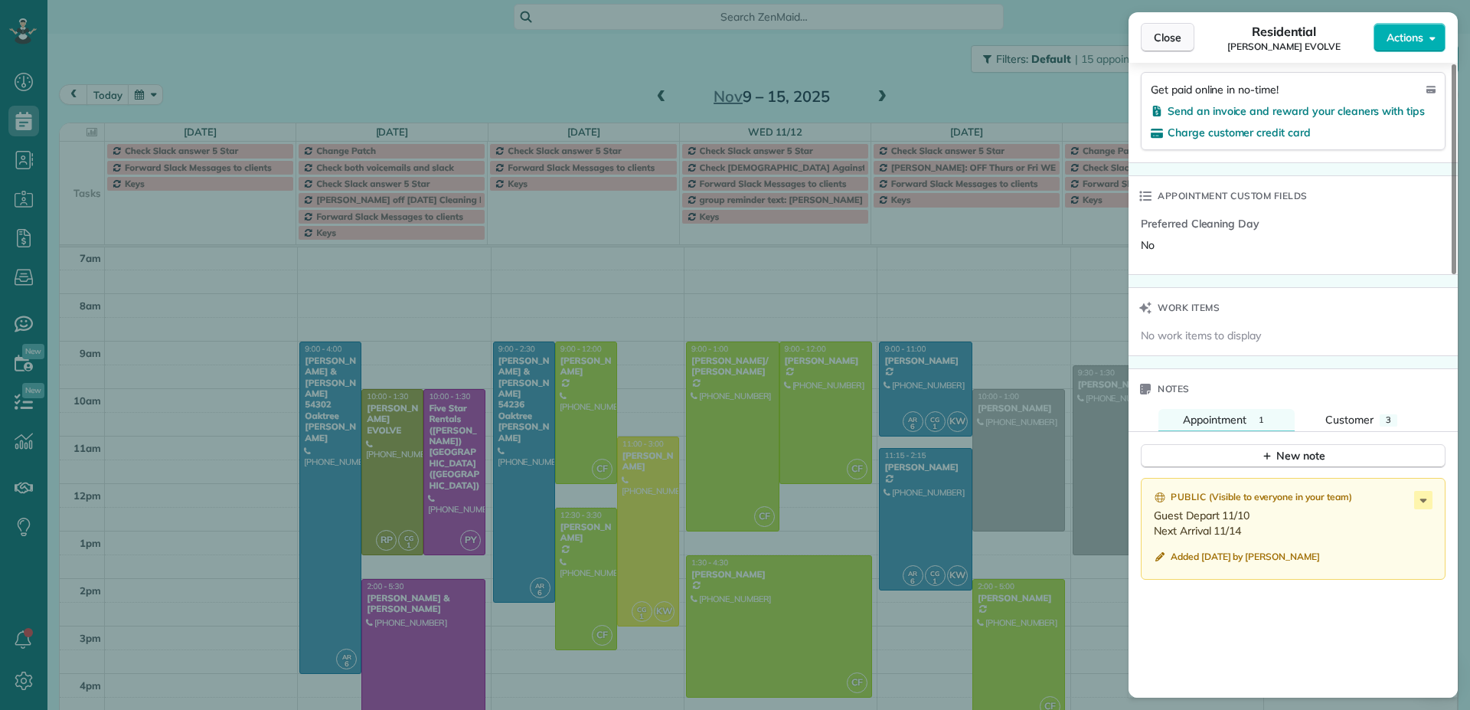
click at [1176, 36] on span "Close" at bounding box center [1167, 37] width 28 height 15
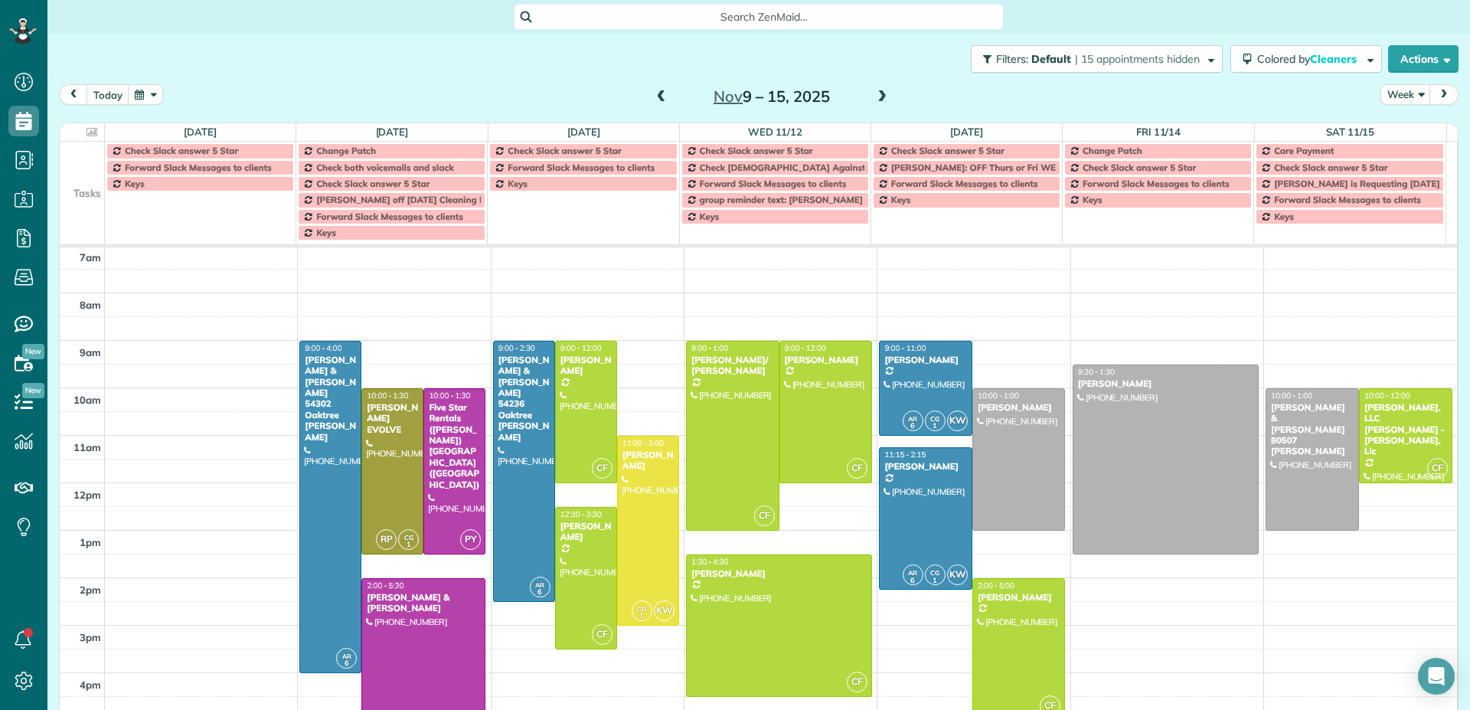
scroll to position [96, 0]
click at [878, 96] on span at bounding box center [881, 97] width 17 height 14
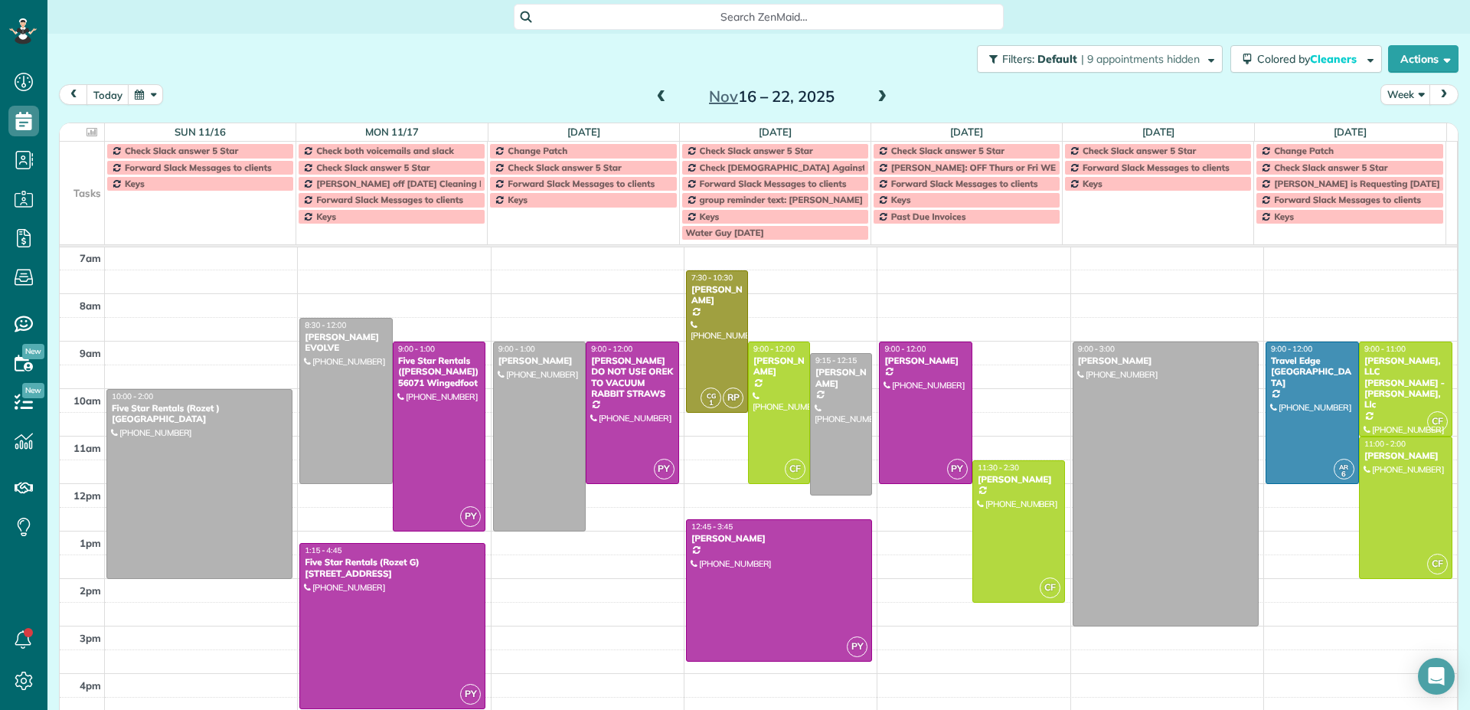
click at [878, 95] on span at bounding box center [881, 97] width 17 height 14
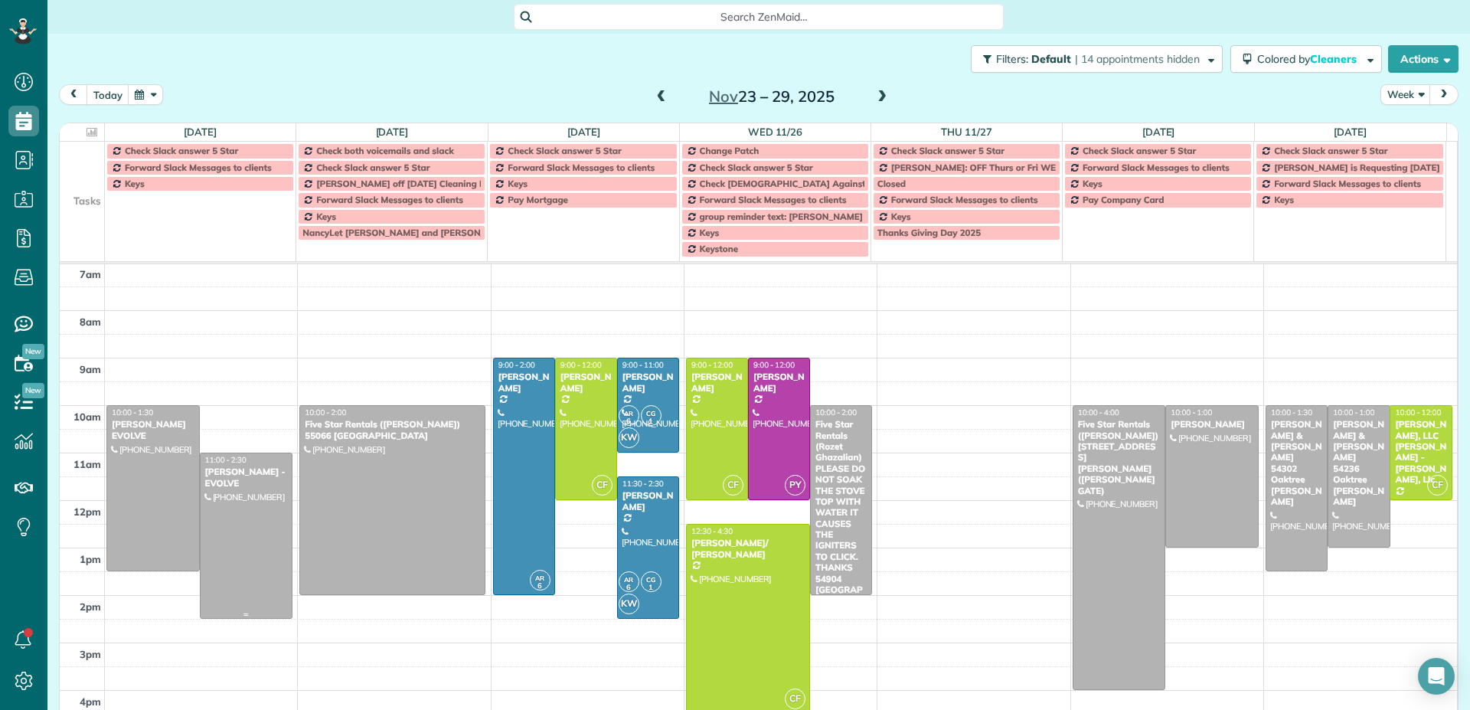
click at [227, 527] on div at bounding box center [247, 535] width 92 height 165
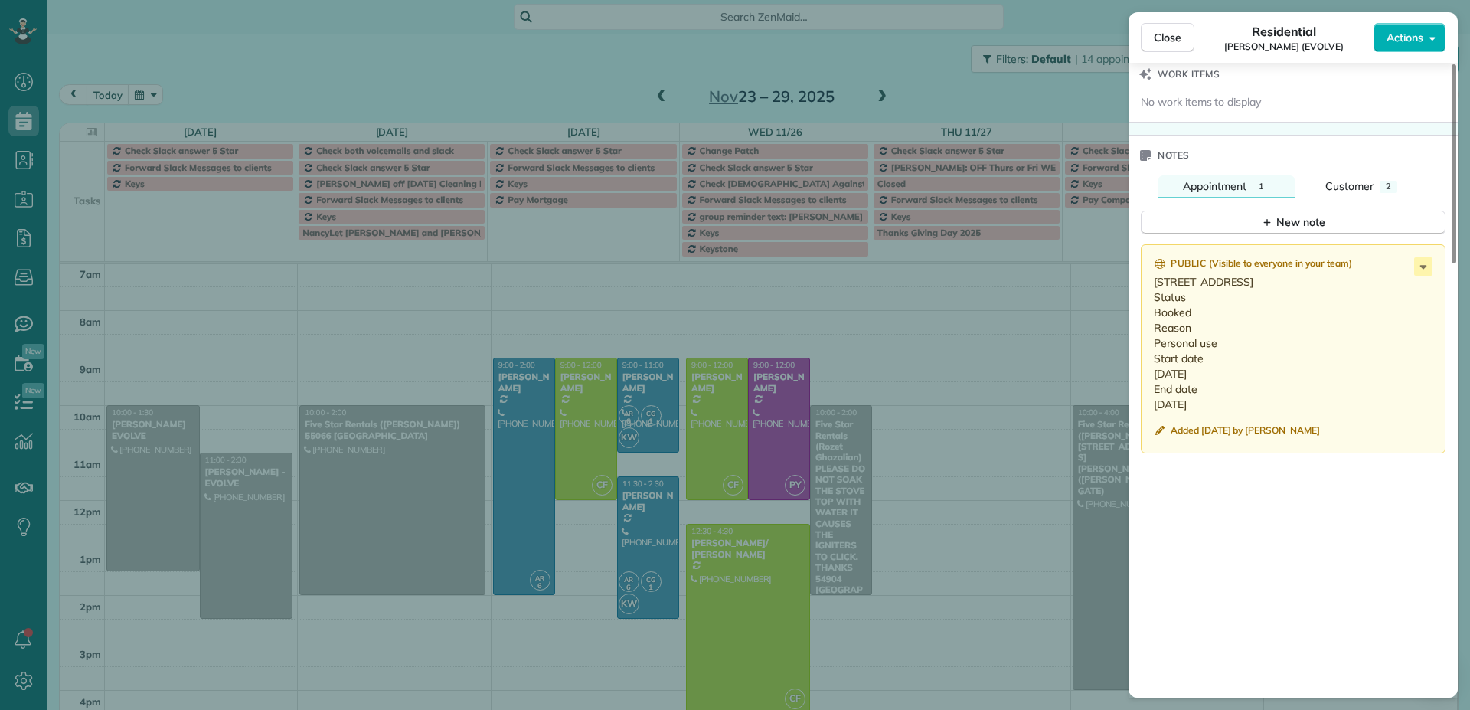
scroll to position [1227, 0]
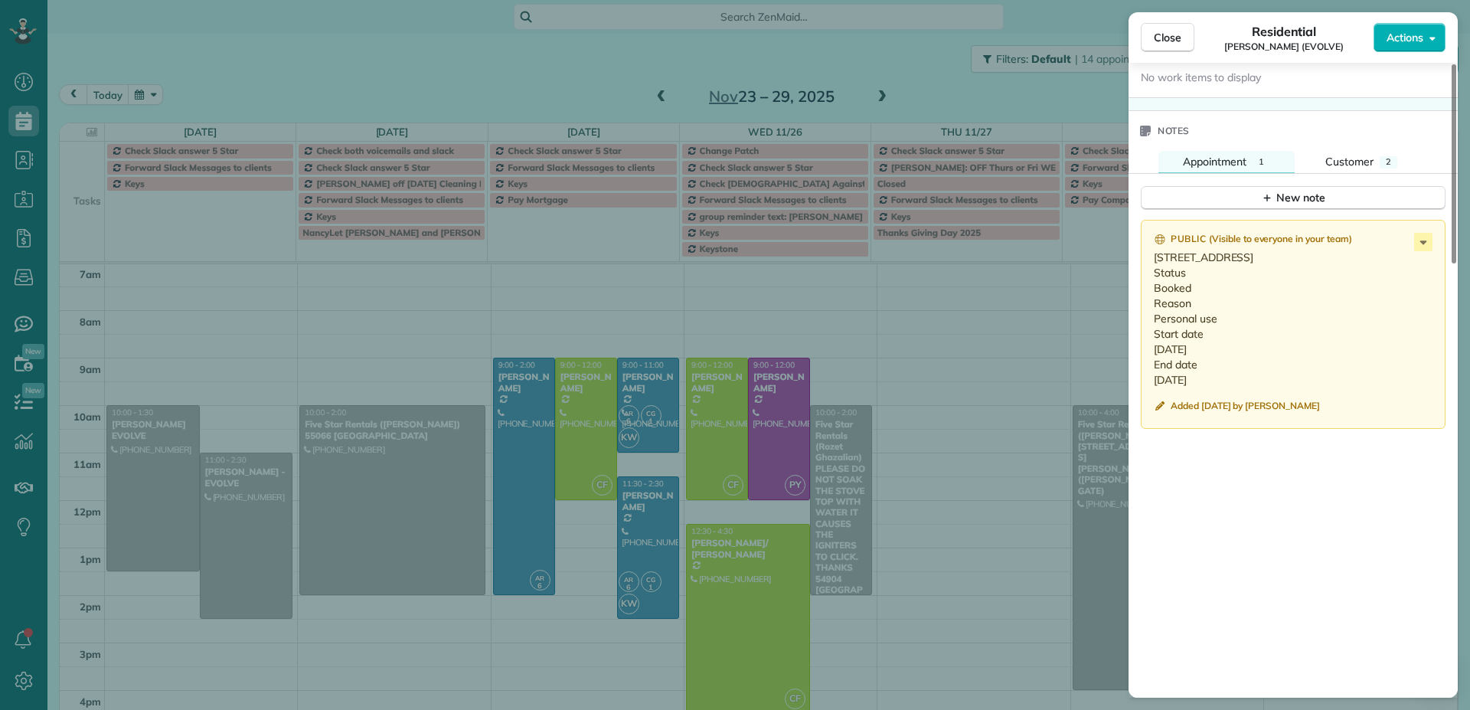
click at [137, 495] on div "Close Residential Jen McEntee (EVOLVE) Actions Status Active Jen McEntee (EVOLV…" at bounding box center [735, 355] width 1470 height 710
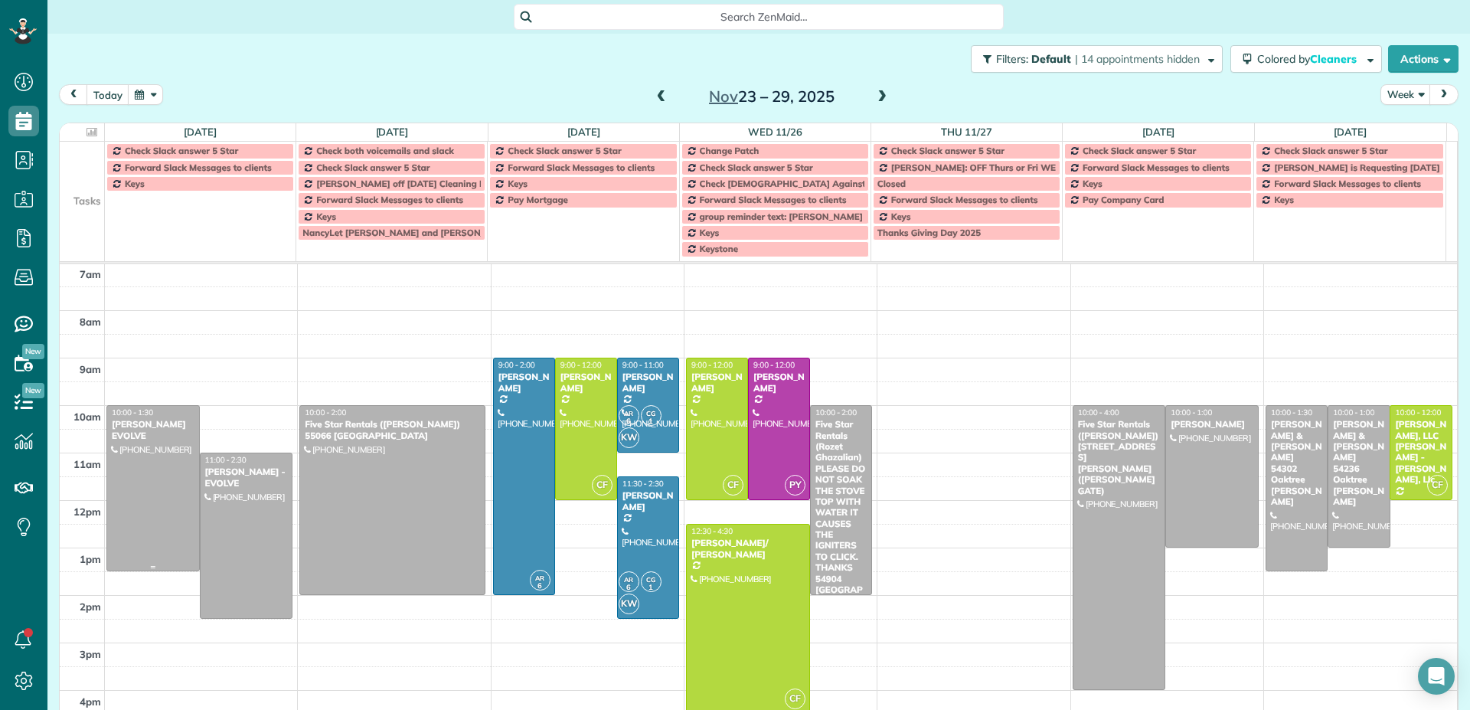
click at [139, 488] on div at bounding box center [153, 488] width 92 height 165
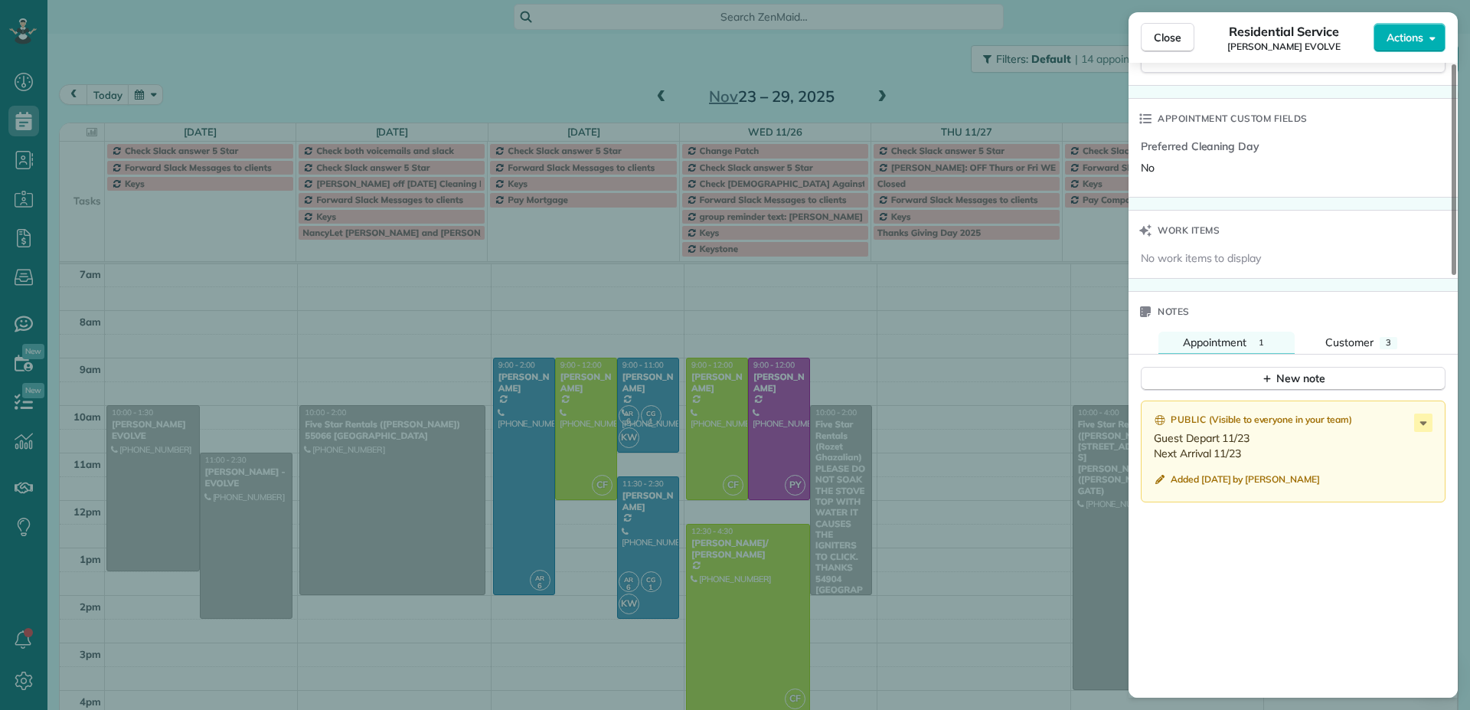
scroll to position [1229, 0]
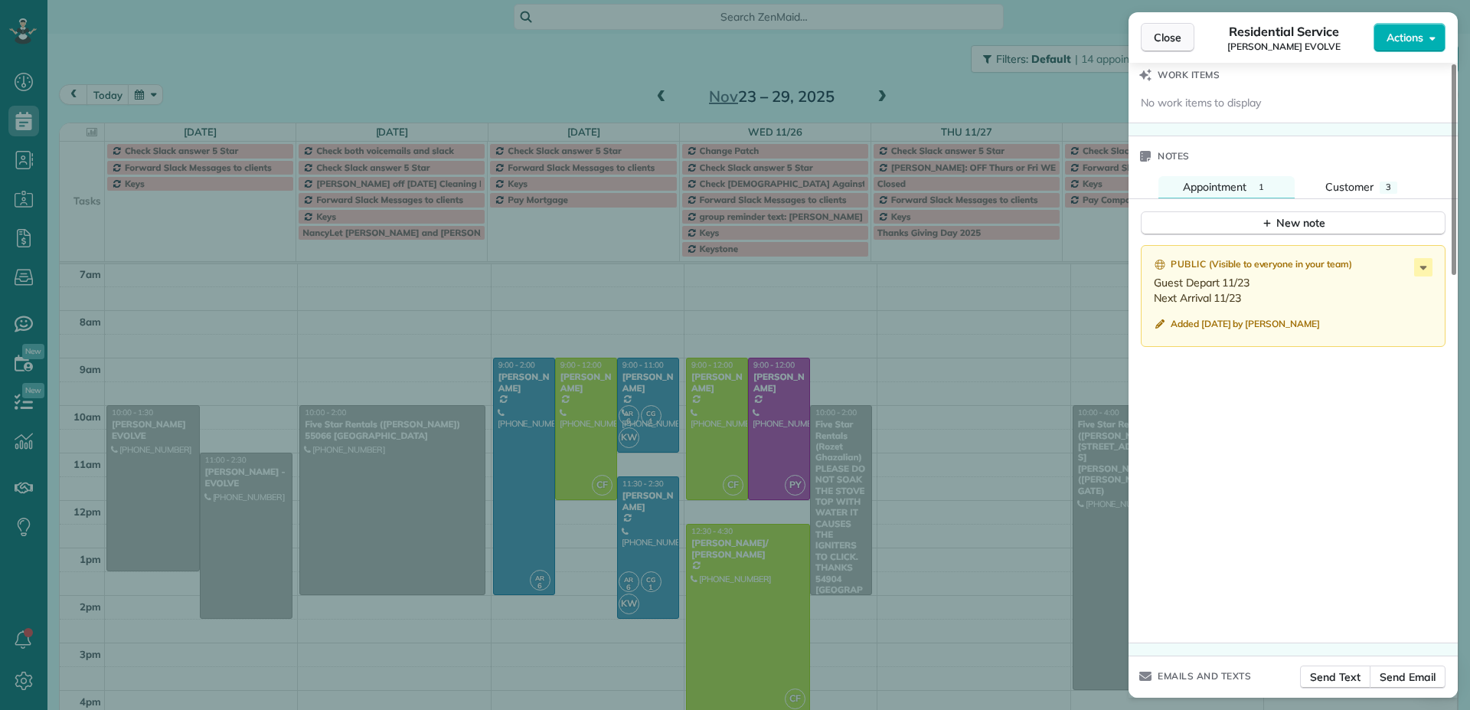
click at [1168, 43] on span "Close" at bounding box center [1167, 37] width 28 height 15
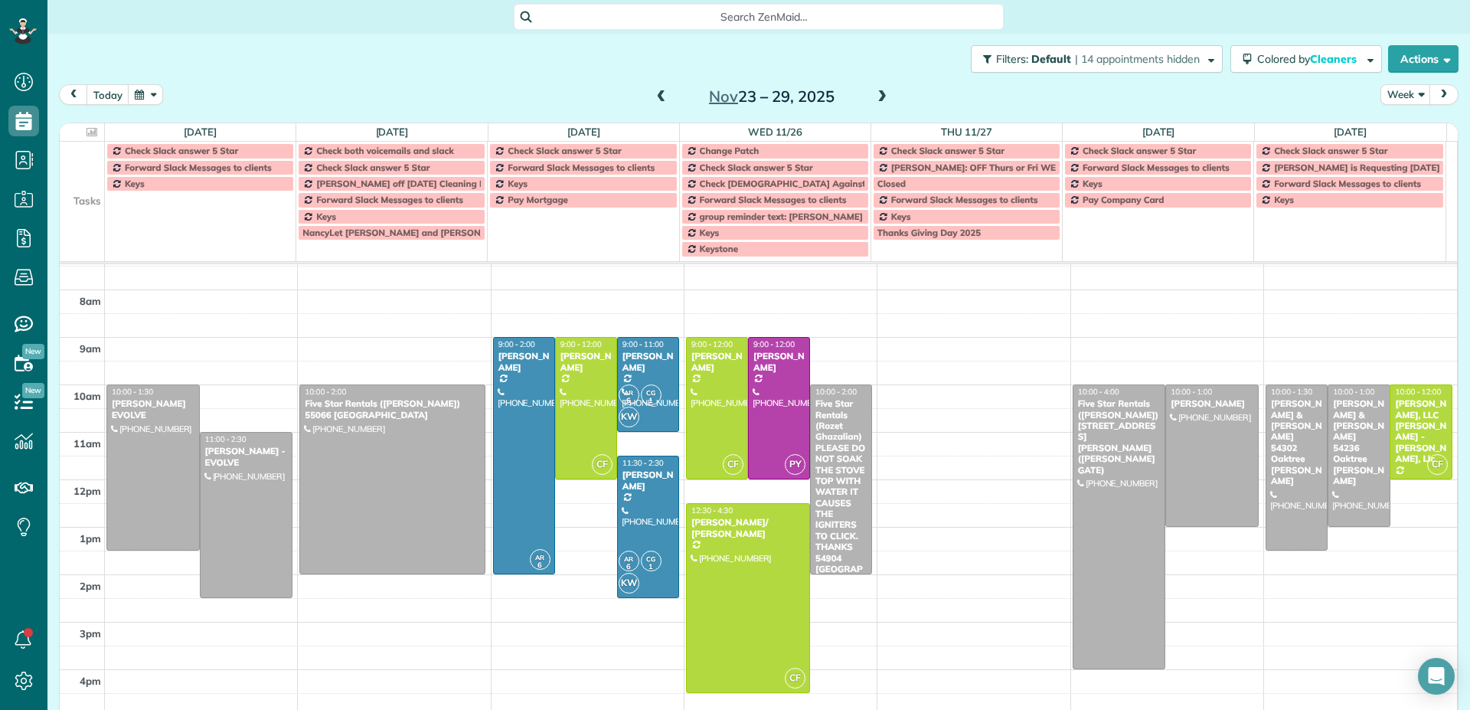
scroll to position [153, 0]
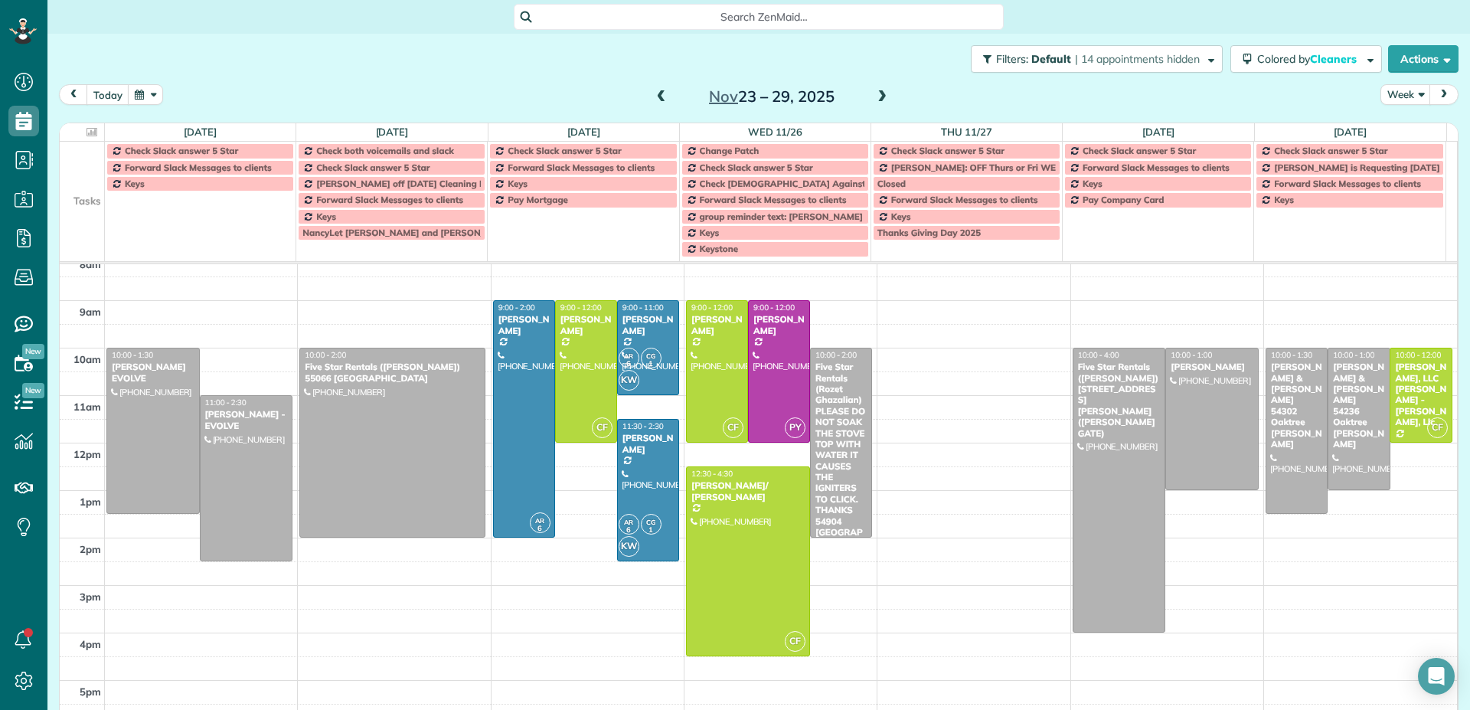
click at [876, 98] on span at bounding box center [881, 97] width 17 height 14
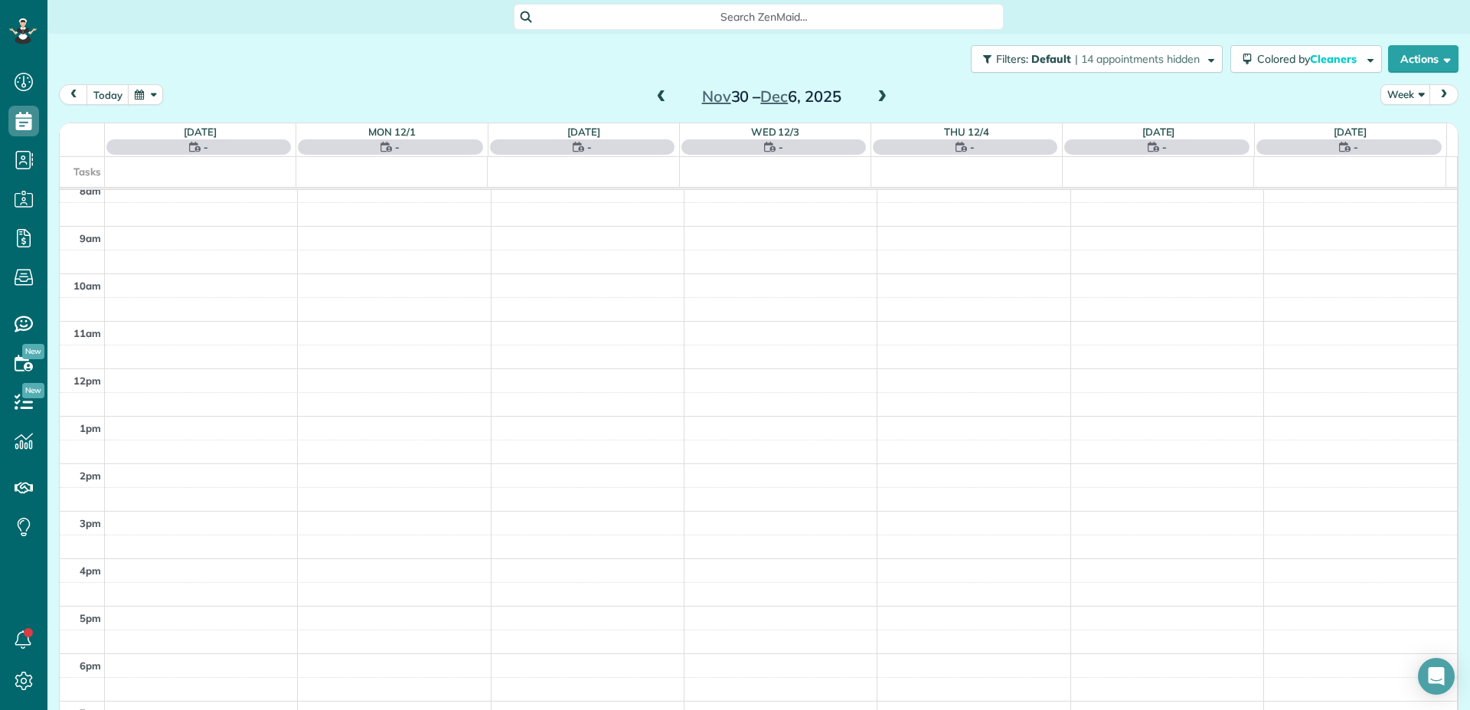
scroll to position [96, 0]
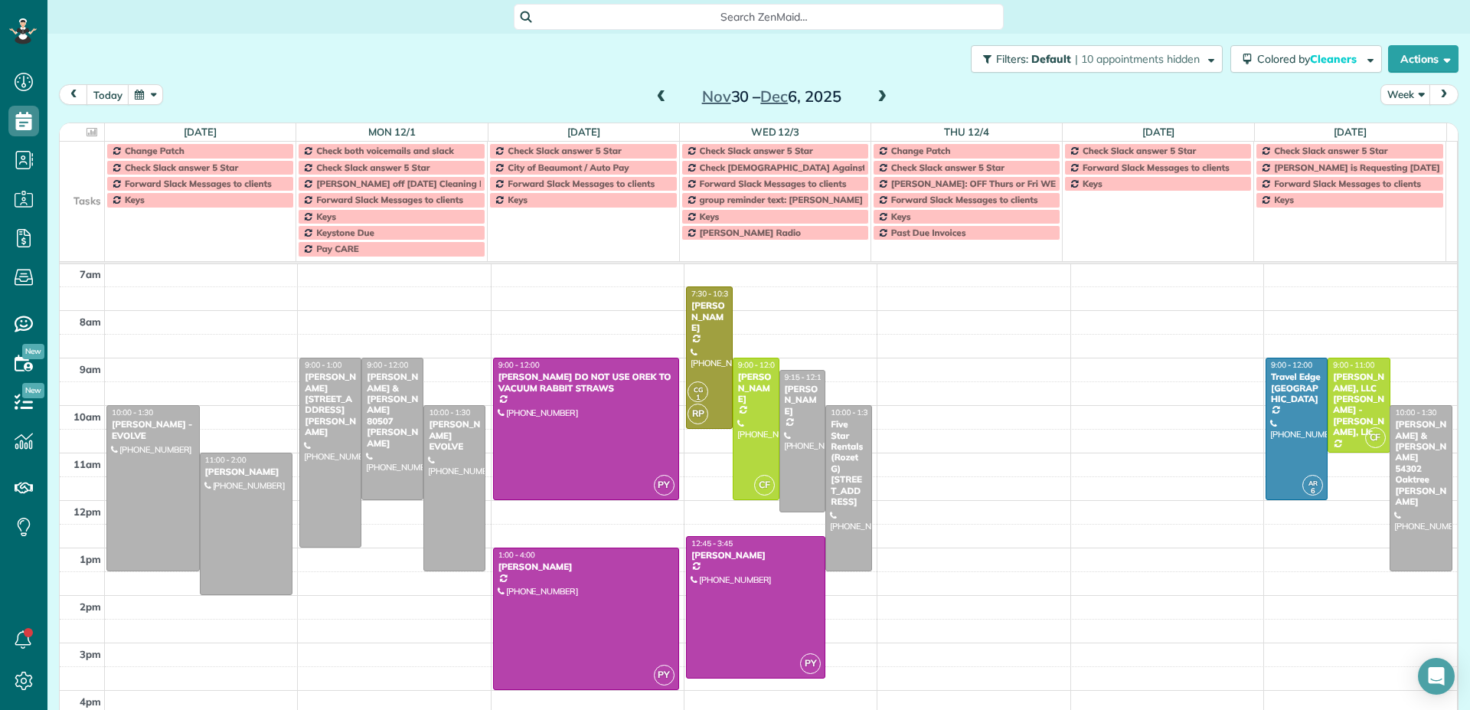
click at [876, 97] on span at bounding box center [881, 97] width 17 height 14
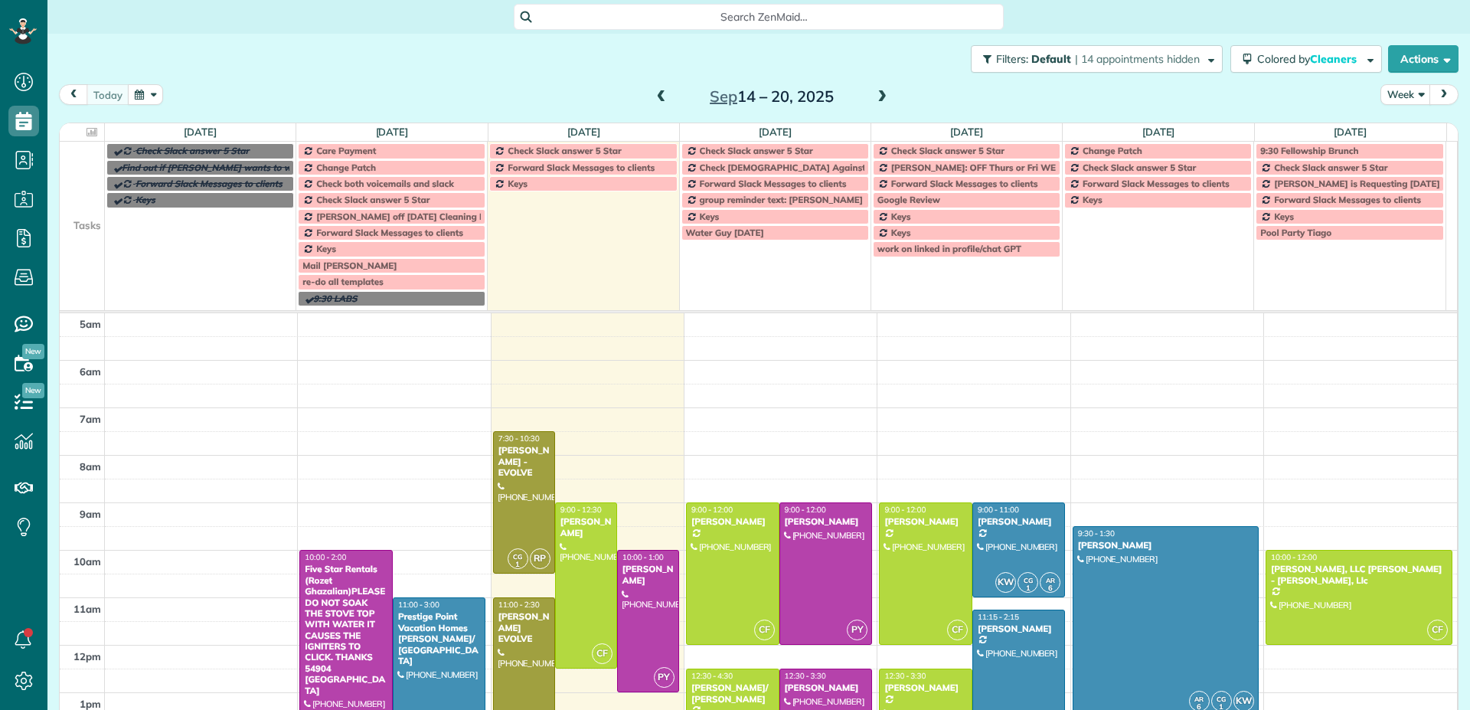
scroll to position [96, 0]
